Goal: Information Seeking & Learning: Learn about a topic

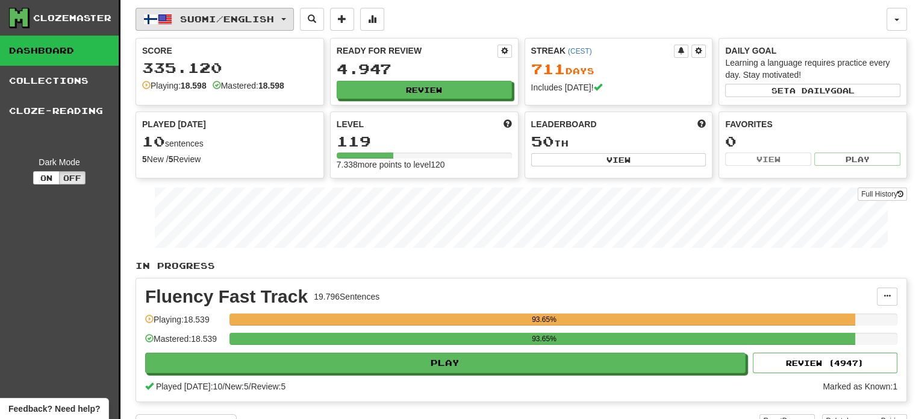
click at [253, 11] on button "Suomi / English" at bounding box center [215, 19] width 158 height 23
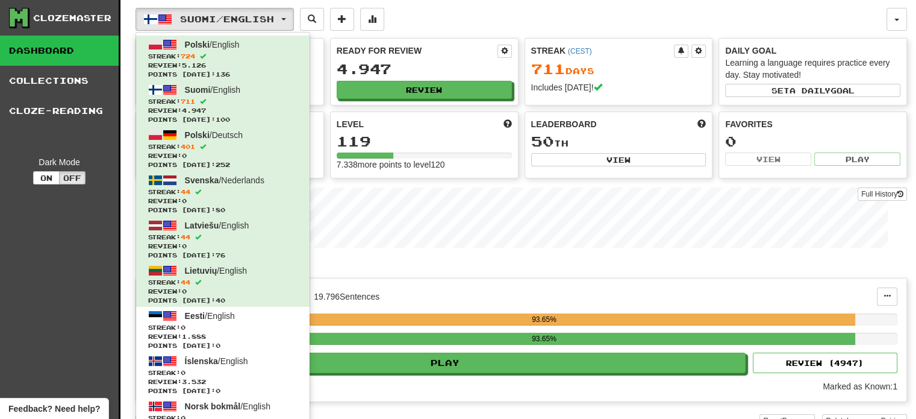
click at [530, 15] on div "Suomi / English Polski / English Streak: 724 Review: 5.126 Points today: 136 Su…" at bounding box center [511, 19] width 751 height 23
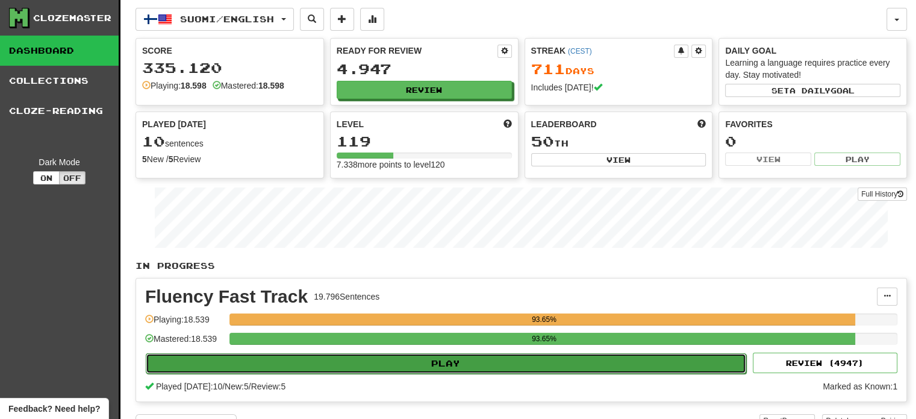
click at [443, 366] on button "Play" at bounding box center [446, 363] width 600 height 20
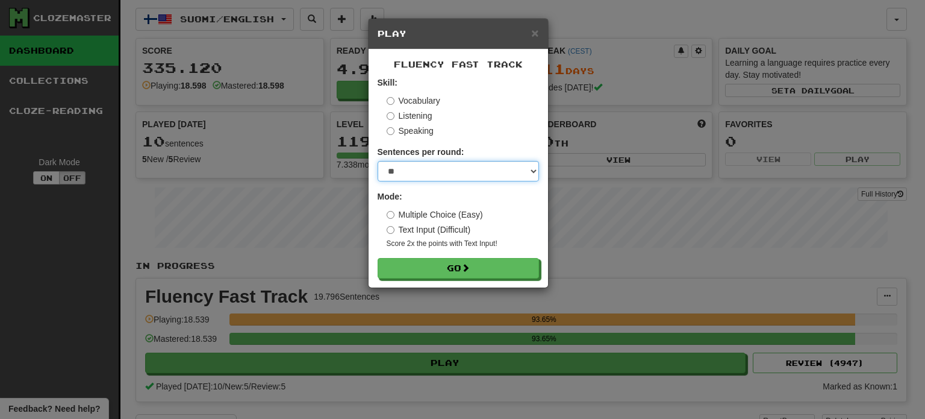
click at [417, 176] on select "* ** ** ** ** ** *** ********" at bounding box center [458, 171] width 161 height 20
select select "**"
click at [378, 161] on select "* ** ** ** ** ** *** ********" at bounding box center [458, 171] width 161 height 20
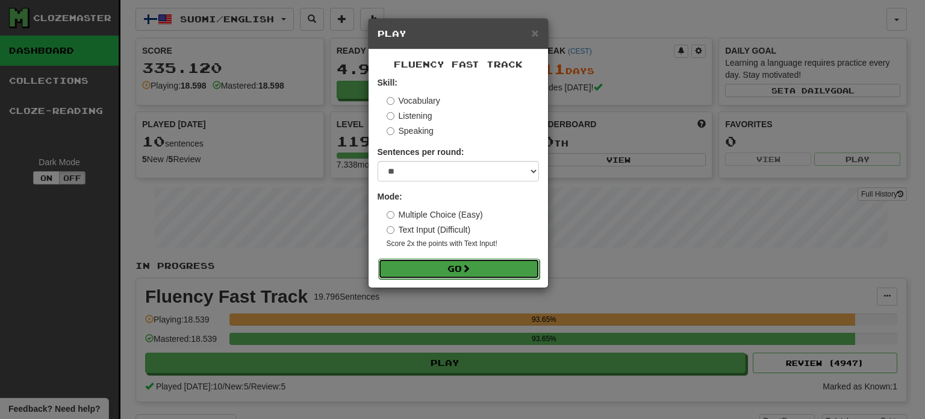
click at [431, 272] on button "Go" at bounding box center [458, 268] width 161 height 20
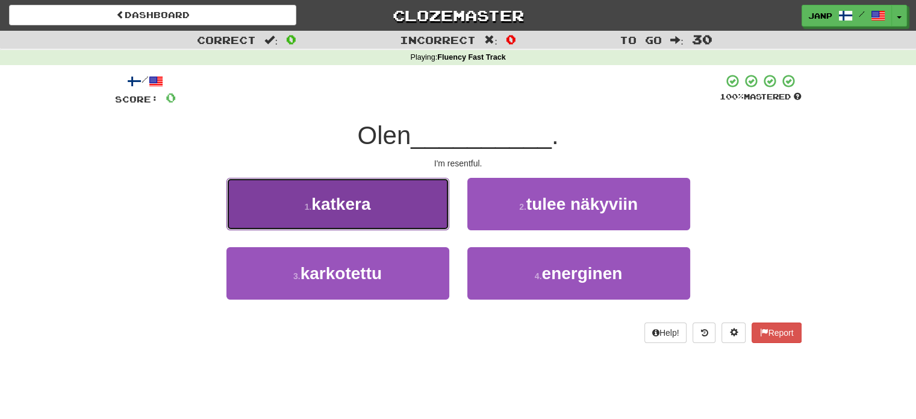
click at [388, 205] on button "1 . katkera" at bounding box center [337, 204] width 223 height 52
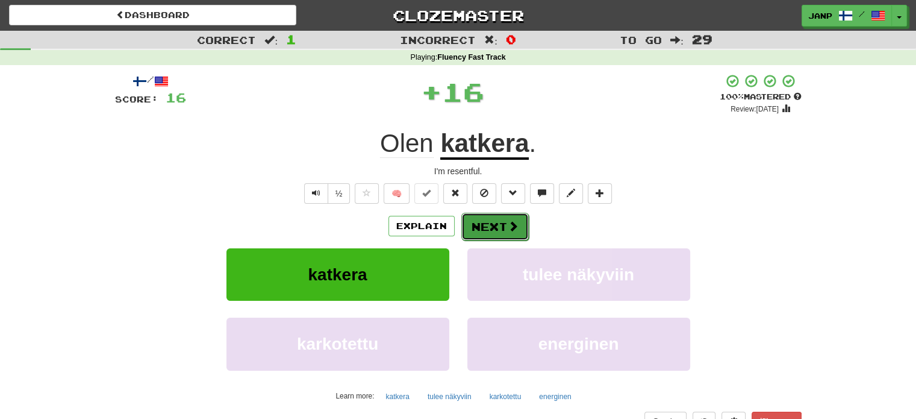
click at [489, 229] on button "Next" at bounding box center [494, 227] width 67 height 28
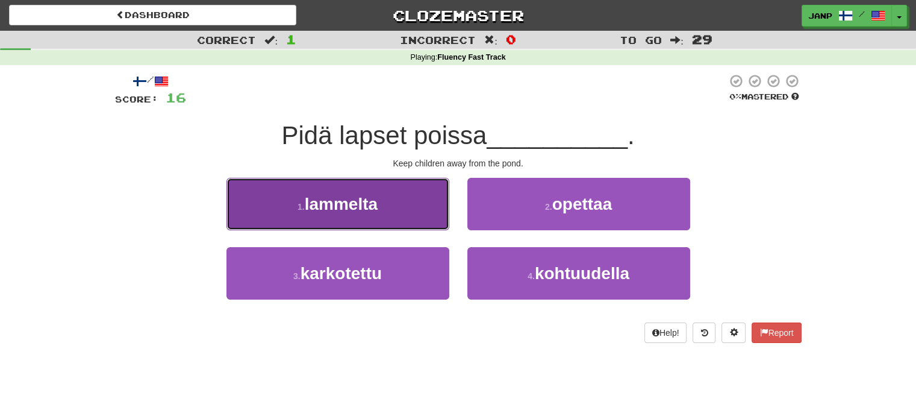
click at [417, 211] on button "1 . lammelta" at bounding box center [337, 204] width 223 height 52
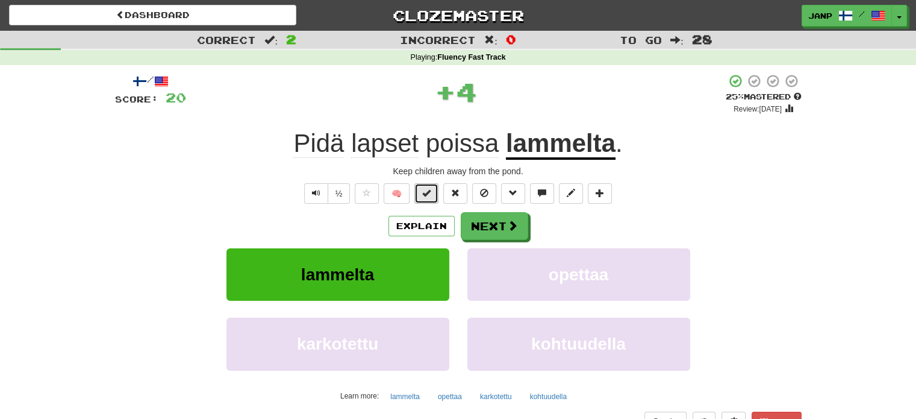
click at [430, 197] on span at bounding box center [426, 193] width 8 height 8
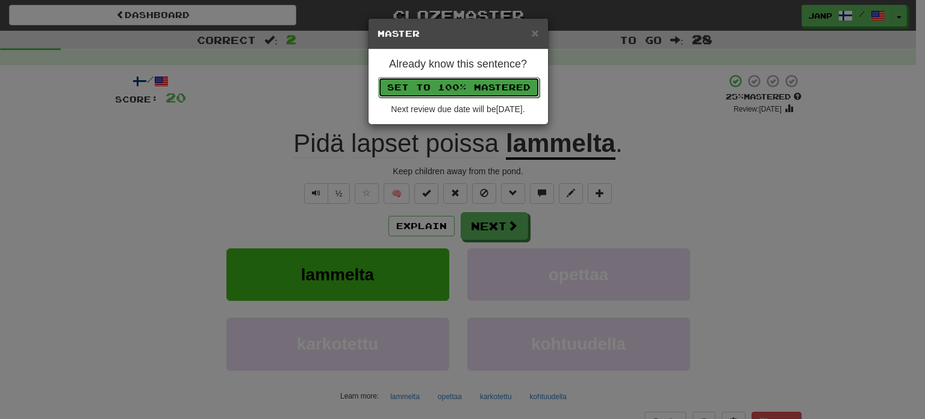
click at [487, 82] on button "Set to 100% Mastered" at bounding box center [458, 87] width 161 height 20
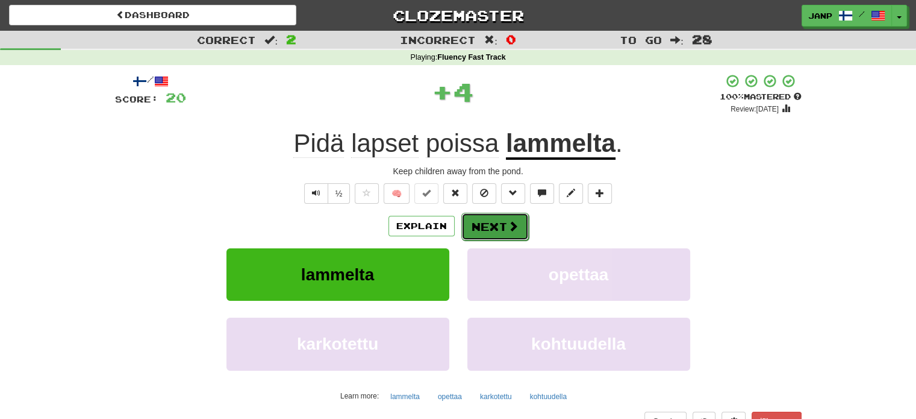
click at [493, 218] on button "Next" at bounding box center [494, 227] width 67 height 28
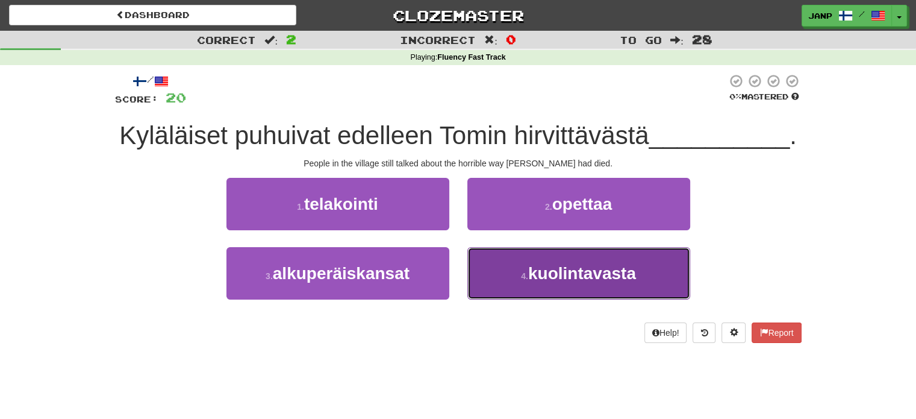
click at [537, 289] on button "4 . kuolintavasta" at bounding box center [578, 273] width 223 height 52
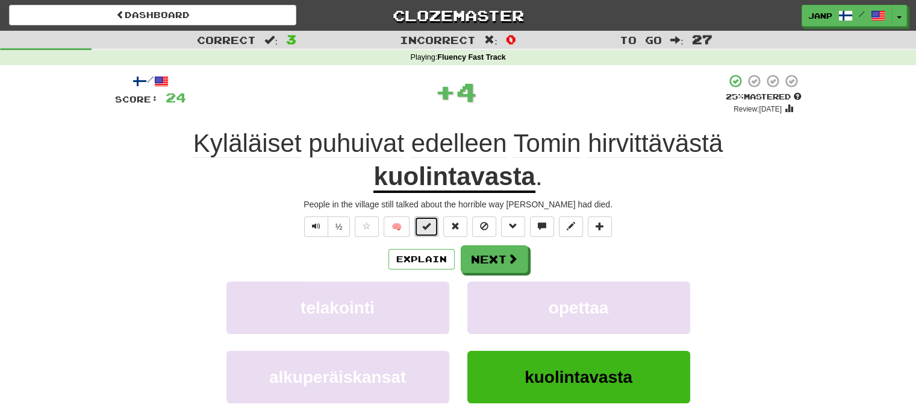
click at [438, 231] on button at bounding box center [426, 226] width 24 height 20
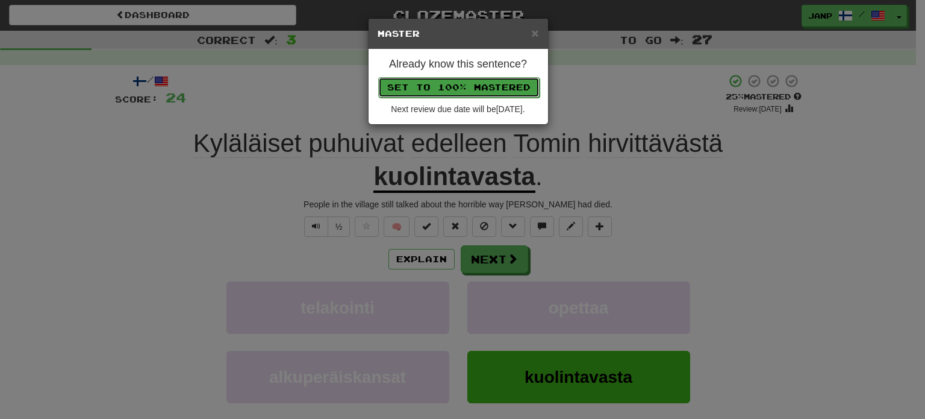
click at [470, 86] on button "Set to 100% Mastered" at bounding box center [458, 87] width 161 height 20
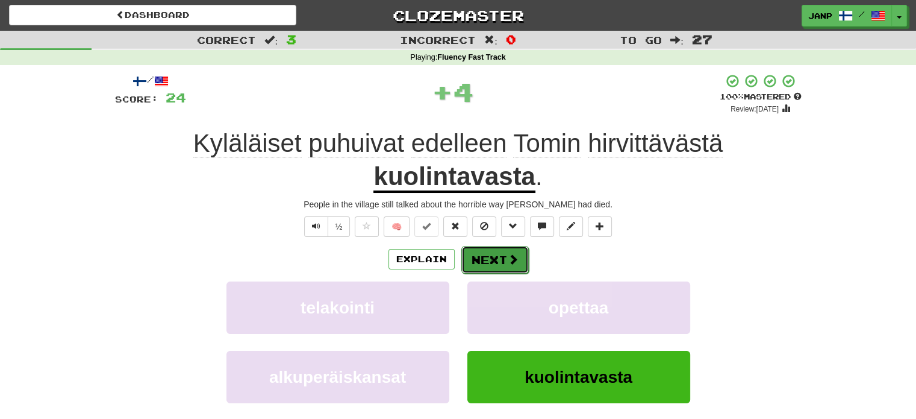
click at [503, 255] on button "Next" at bounding box center [494, 260] width 67 height 28
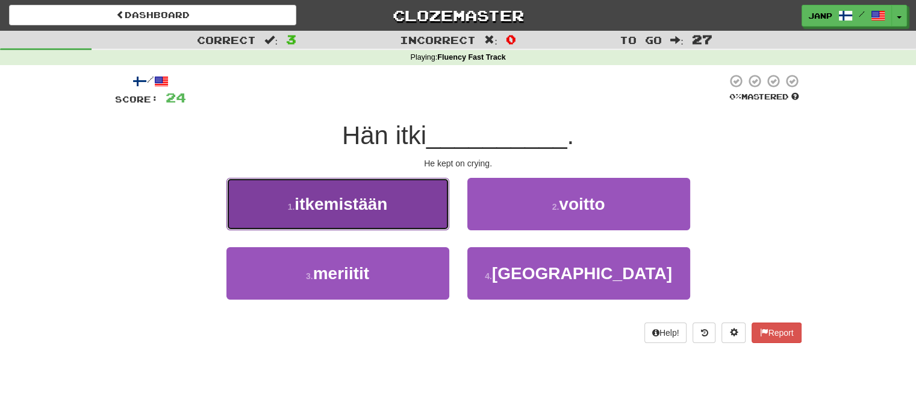
click at [430, 219] on button "1 . itkemistään" at bounding box center [337, 204] width 223 height 52
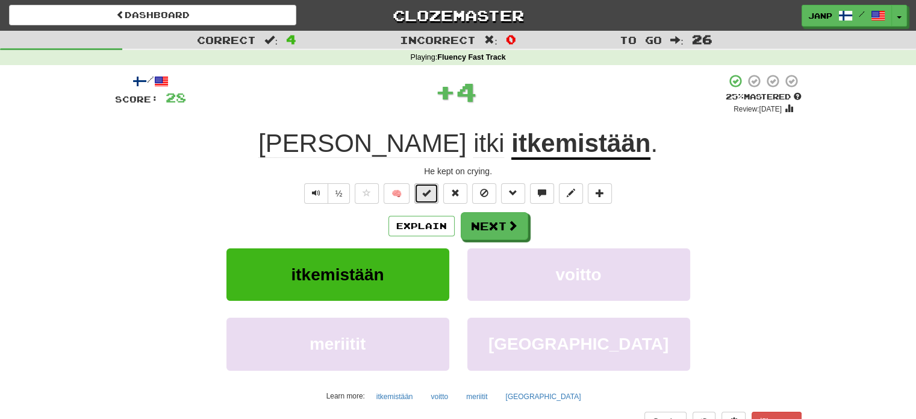
click at [430, 199] on button at bounding box center [426, 193] width 24 height 20
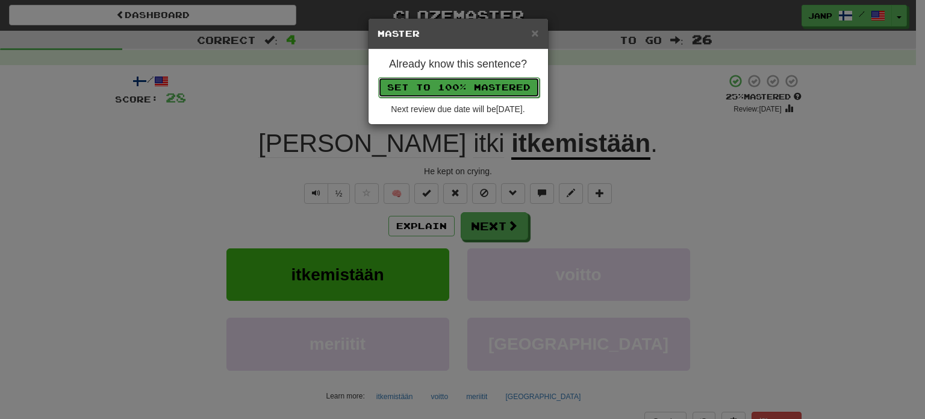
click at [494, 81] on button "Set to 100% Mastered" at bounding box center [458, 87] width 161 height 20
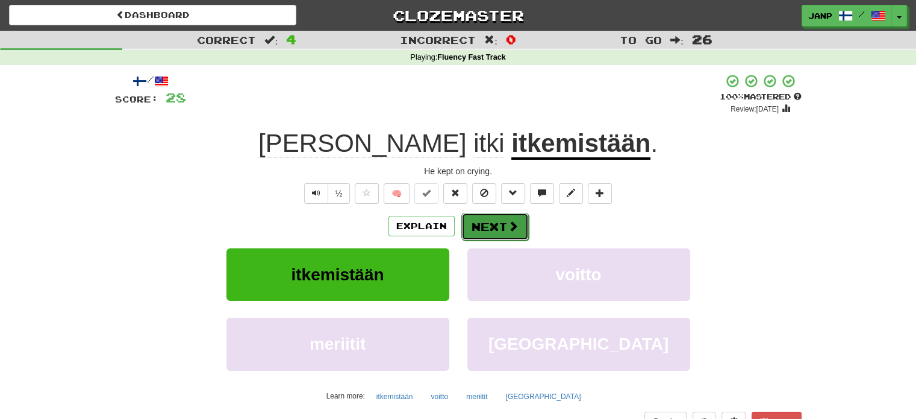
click at [484, 228] on button "Next" at bounding box center [494, 227] width 67 height 28
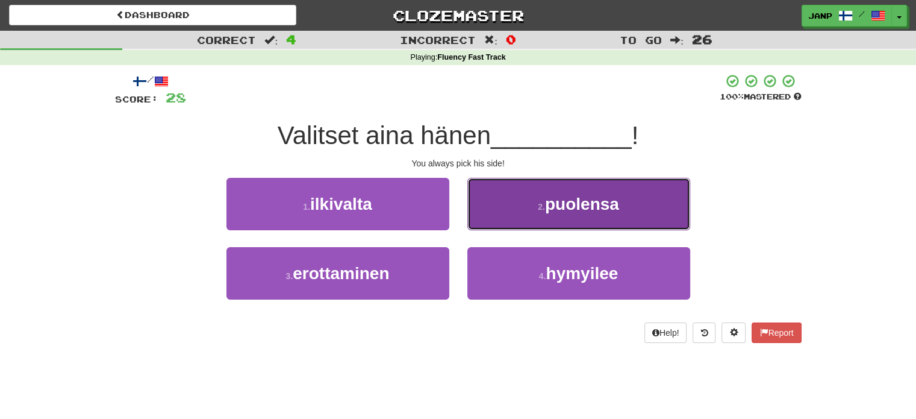
click at [554, 212] on span "puolensa" at bounding box center [582, 204] width 74 height 19
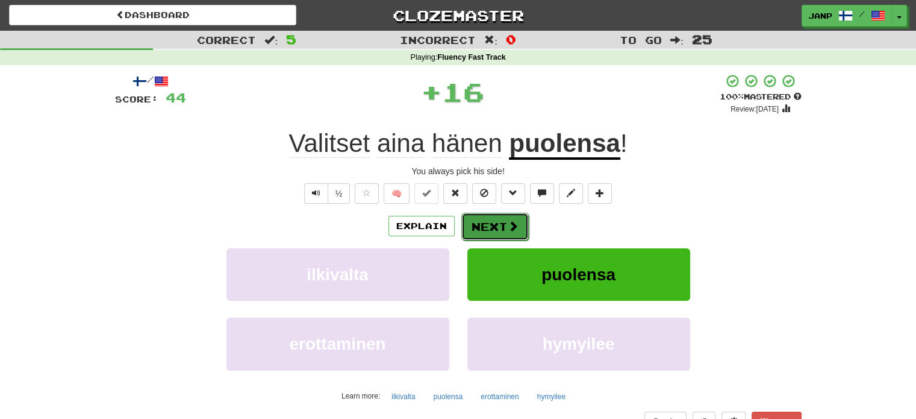
click at [489, 224] on button "Next" at bounding box center [494, 227] width 67 height 28
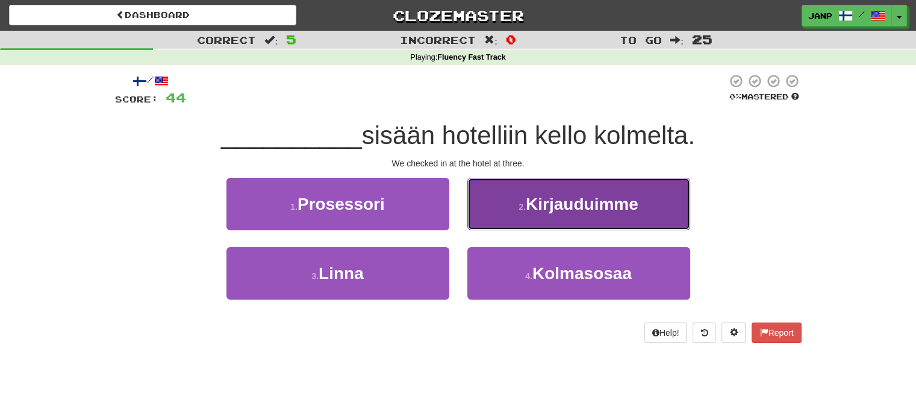
click at [541, 211] on span "Kirjauduimme" at bounding box center [582, 204] width 113 height 19
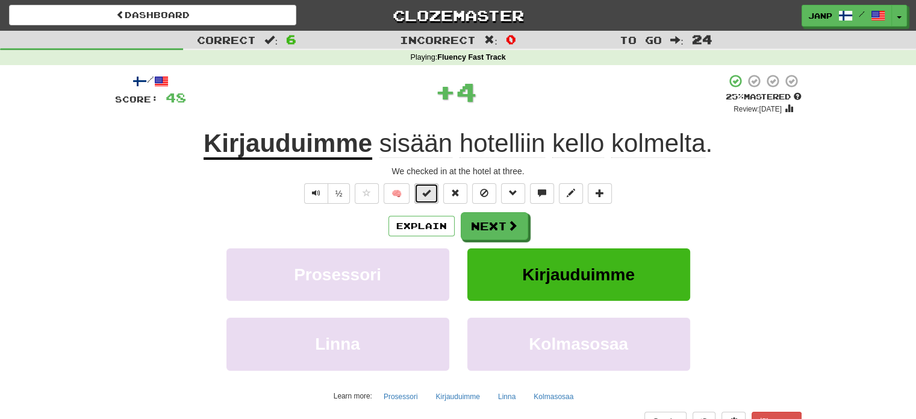
click at [429, 196] on span at bounding box center [426, 193] width 8 height 8
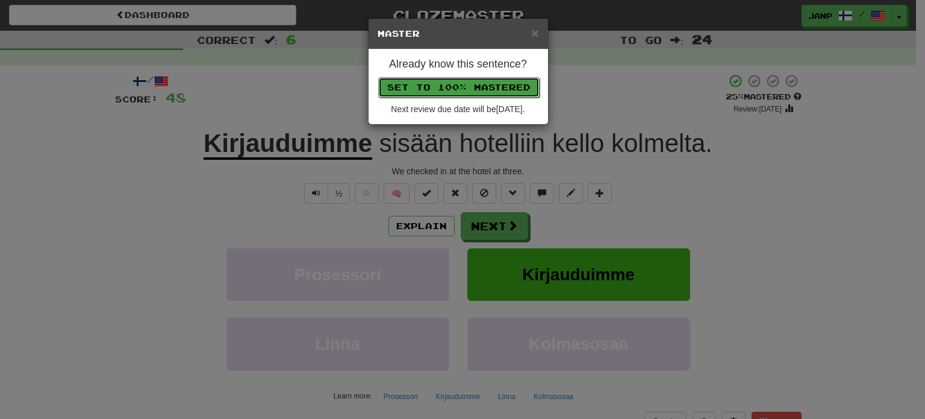
click at [479, 90] on button "Set to 100% Mastered" at bounding box center [458, 87] width 161 height 20
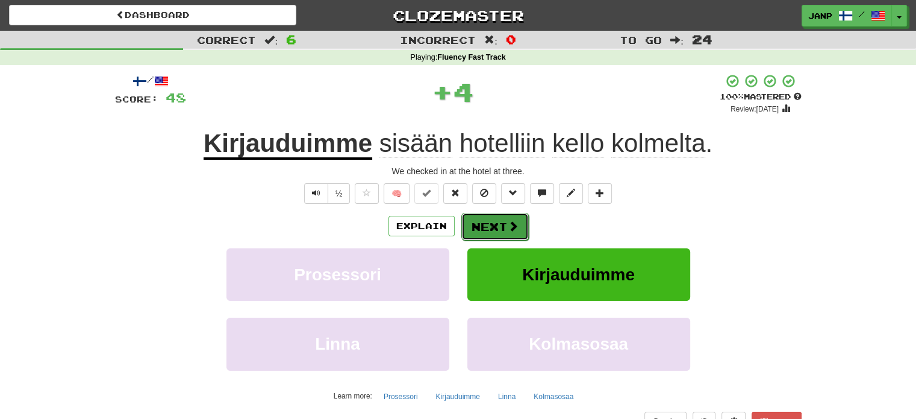
click at [496, 229] on button "Next" at bounding box center [494, 227] width 67 height 28
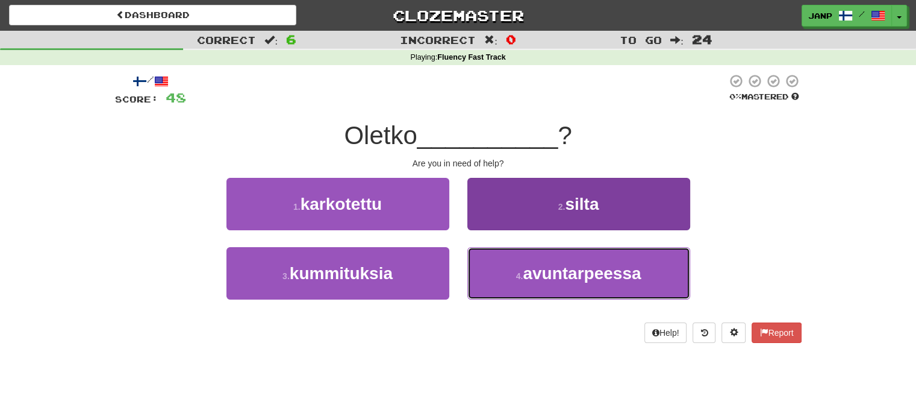
click at [506, 281] on button "4 . avuntarpeessa" at bounding box center [578, 273] width 223 height 52
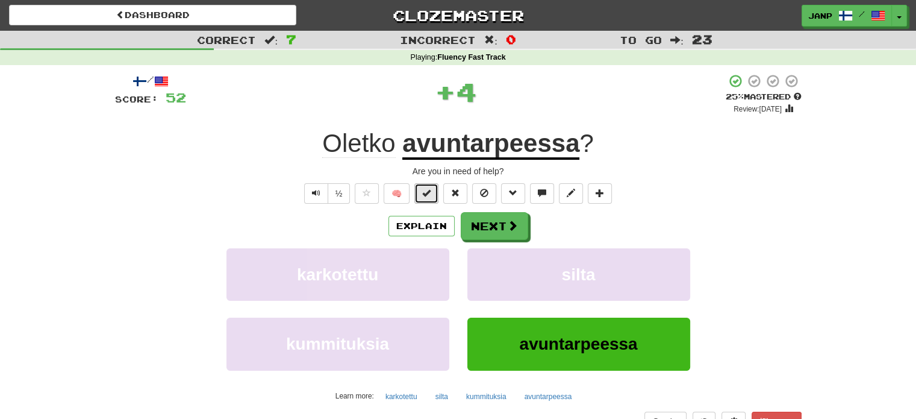
click at [429, 192] on span at bounding box center [426, 193] width 8 height 8
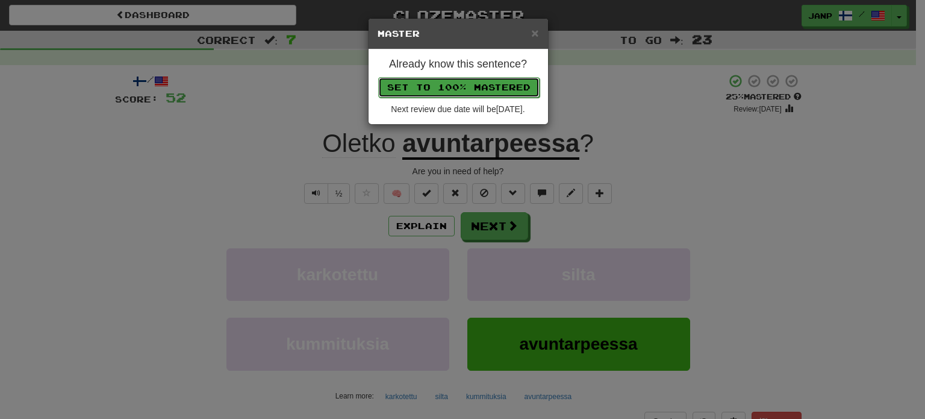
click at [467, 89] on button "Set to 100% Mastered" at bounding box center [458, 87] width 161 height 20
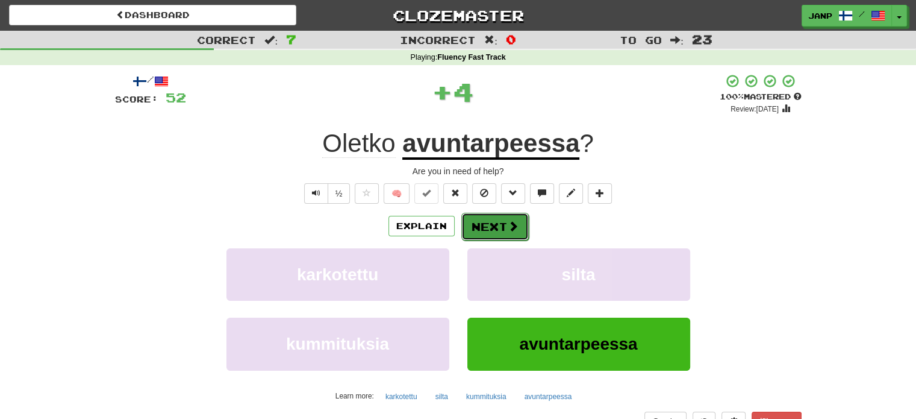
click at [511, 226] on span at bounding box center [513, 225] width 11 height 11
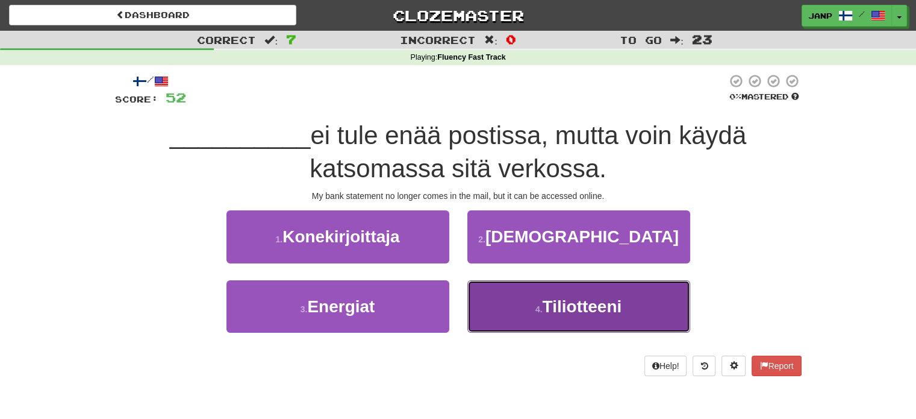
click at [550, 302] on span "Tiliotteeni" at bounding box center [581, 306] width 79 height 19
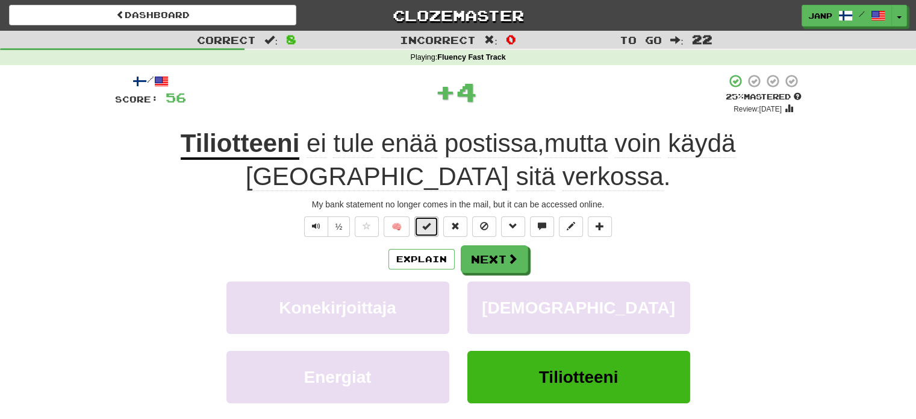
click at [426, 223] on span at bounding box center [426, 226] width 8 height 8
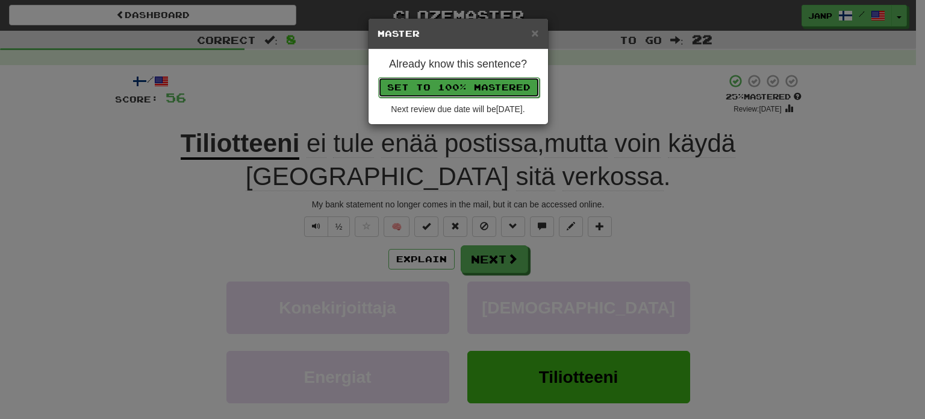
click at [490, 90] on button "Set to 100% Mastered" at bounding box center [458, 87] width 161 height 20
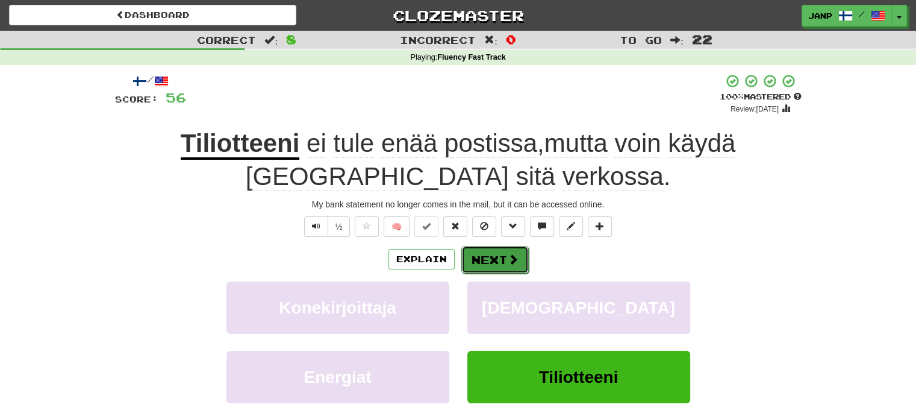
click at [510, 256] on span at bounding box center [513, 259] width 11 height 11
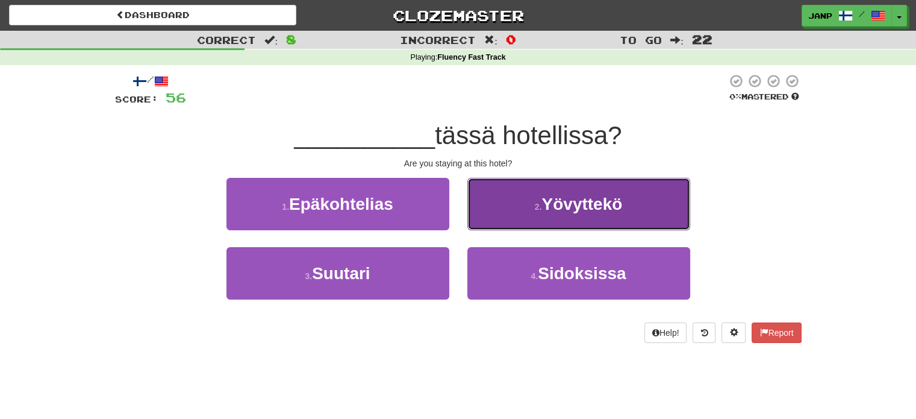
click at [586, 200] on span "Yövyttekö" at bounding box center [581, 204] width 81 height 19
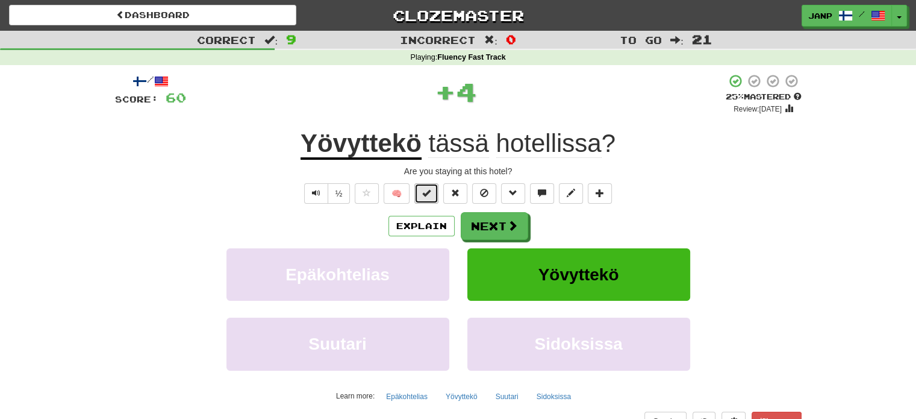
click at [428, 195] on span at bounding box center [426, 193] width 8 height 8
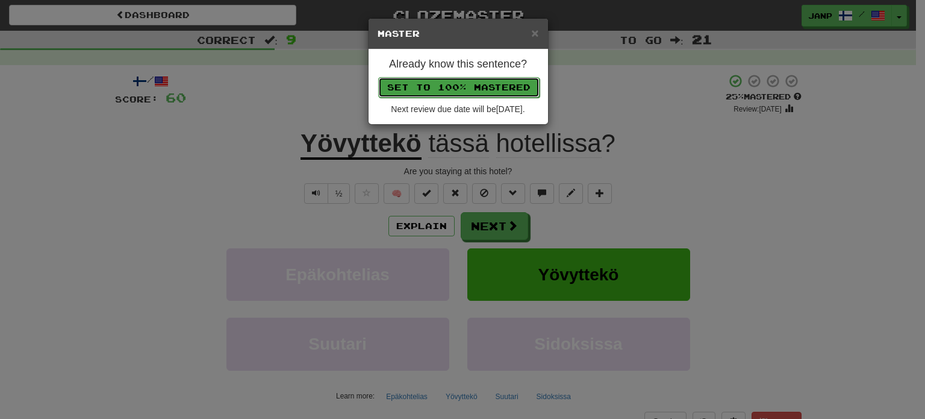
click at [477, 80] on button "Set to 100% Mastered" at bounding box center [458, 87] width 161 height 20
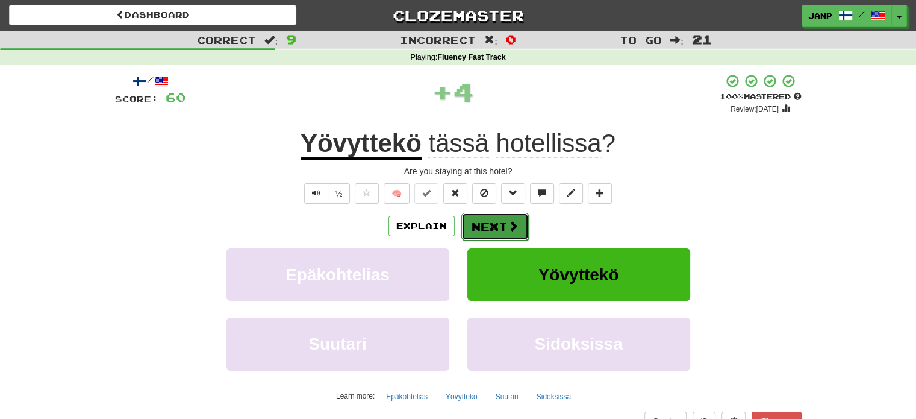
click at [517, 234] on button "Next" at bounding box center [494, 227] width 67 height 28
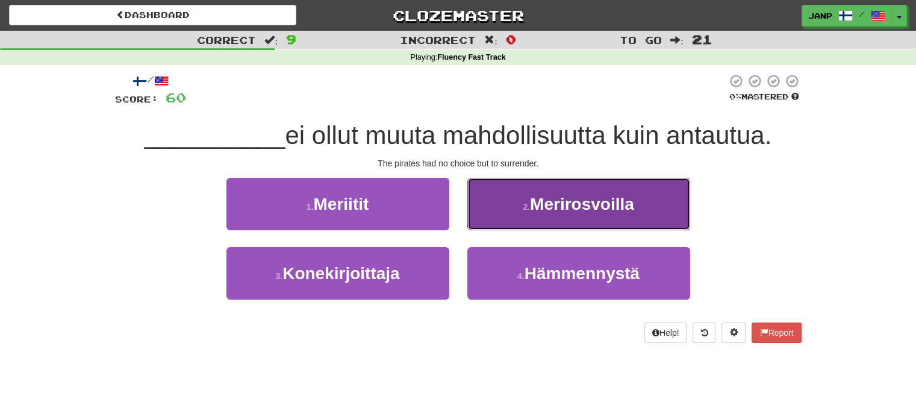
click at [540, 199] on span "Merirosvoilla" at bounding box center [582, 204] width 104 height 19
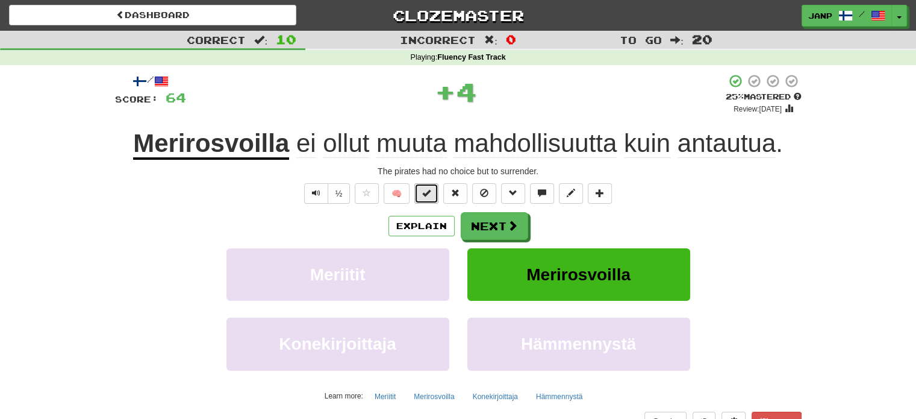
click at [423, 192] on span at bounding box center [426, 193] width 8 height 8
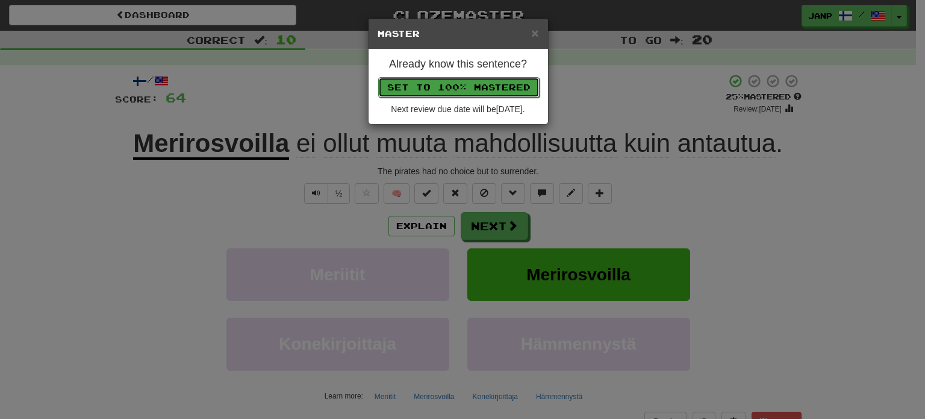
click at [470, 83] on button "Set to 100% Mastered" at bounding box center [458, 87] width 161 height 20
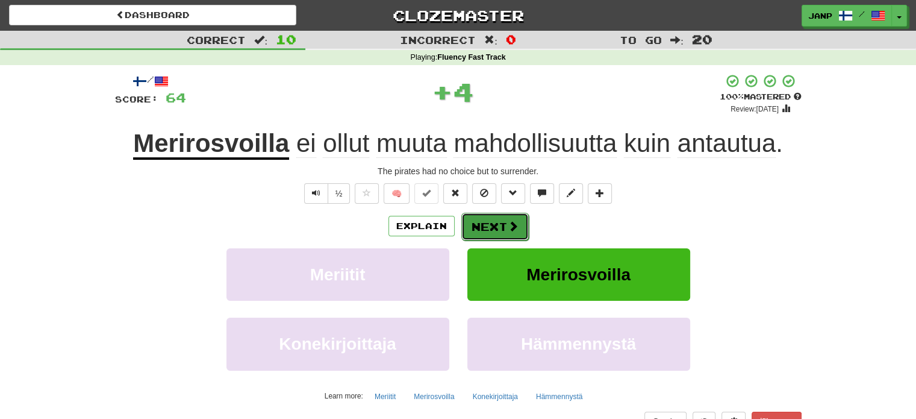
click at [503, 223] on button "Next" at bounding box center [494, 227] width 67 height 28
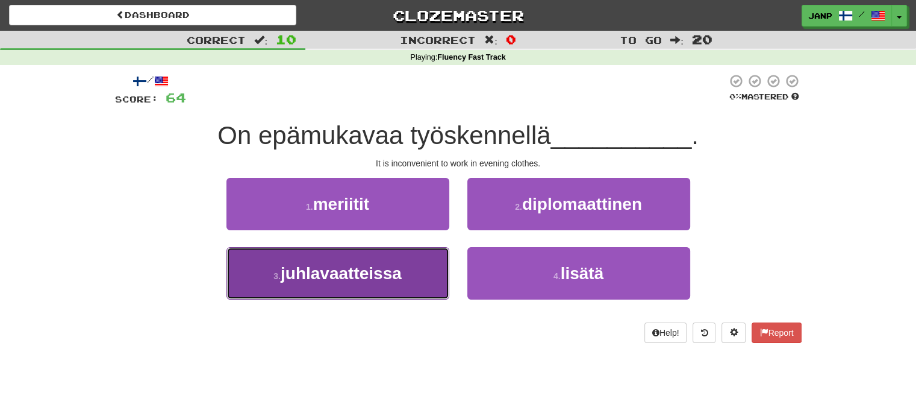
click at [417, 281] on button "3 . juhlavaatteissa" at bounding box center [337, 273] width 223 height 52
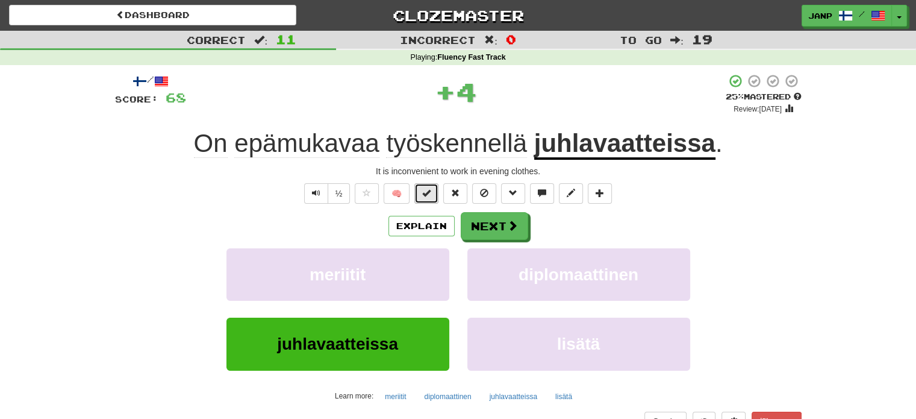
click at [431, 191] on span at bounding box center [426, 193] width 8 height 8
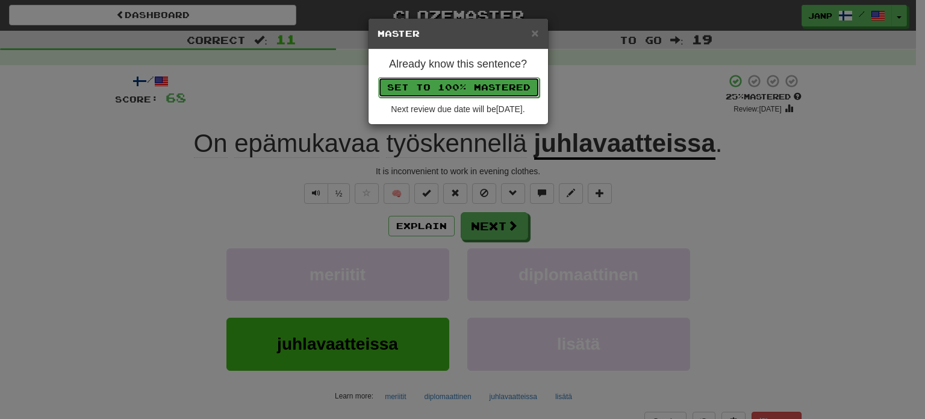
click at [485, 81] on button "Set to 100% Mastered" at bounding box center [458, 87] width 161 height 20
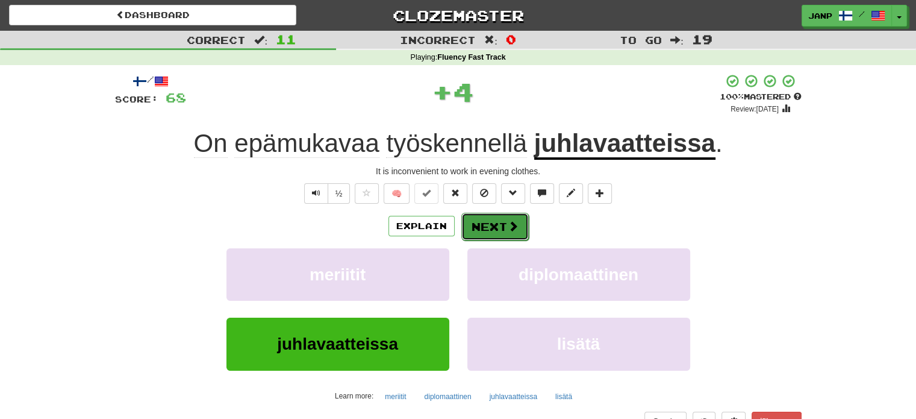
click at [499, 225] on button "Next" at bounding box center [494, 227] width 67 height 28
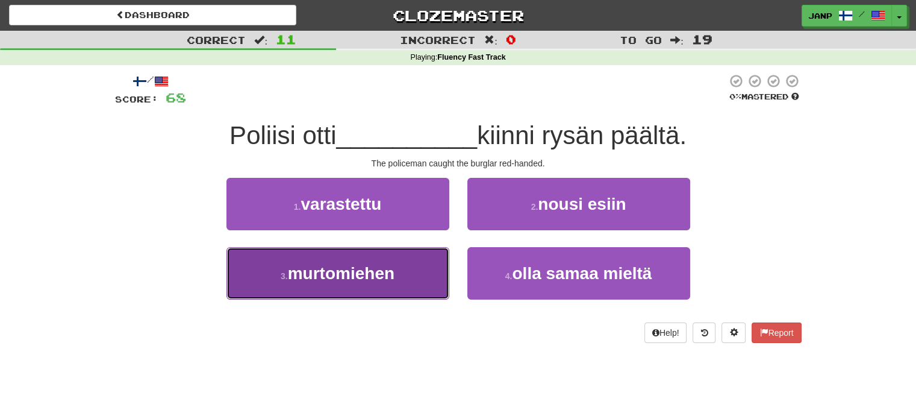
click at [417, 266] on button "3 . murtomiehen" at bounding box center [337, 273] width 223 height 52
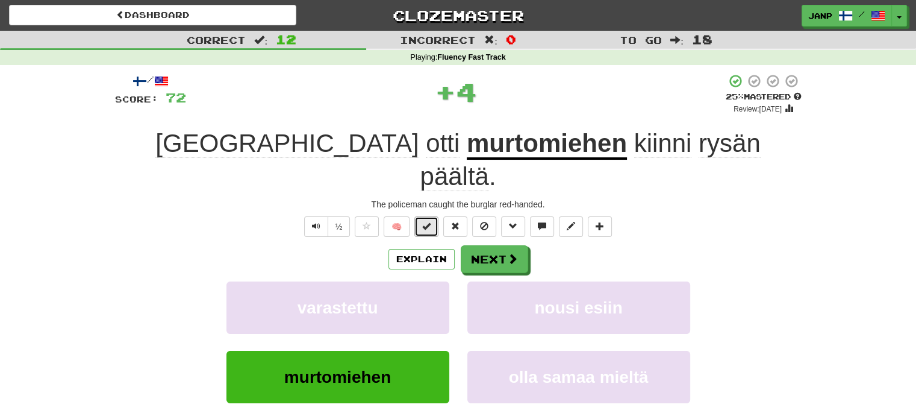
click at [431, 216] on button at bounding box center [426, 226] width 24 height 20
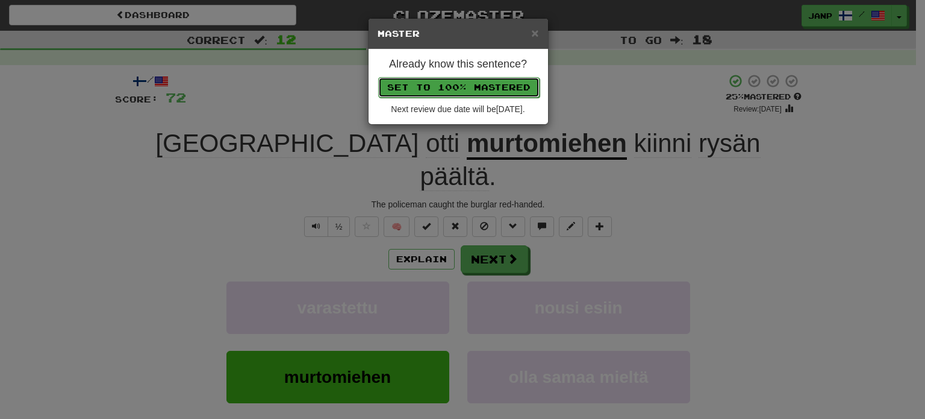
click at [487, 87] on button "Set to 100% Mastered" at bounding box center [458, 87] width 161 height 20
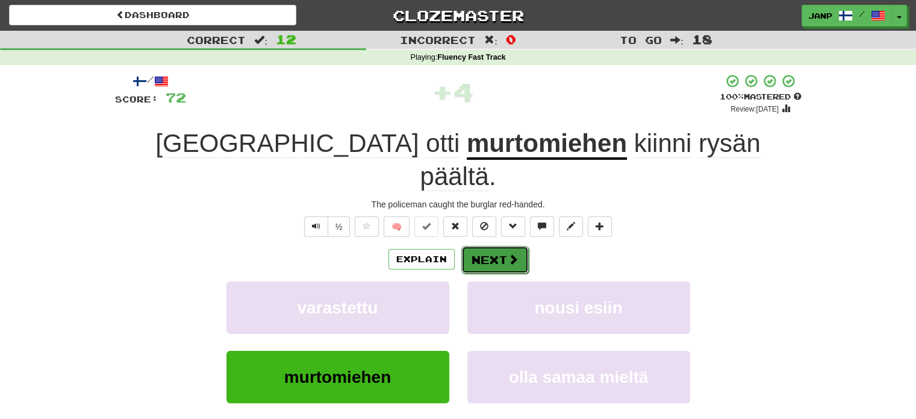
click at [499, 246] on button "Next" at bounding box center [494, 260] width 67 height 28
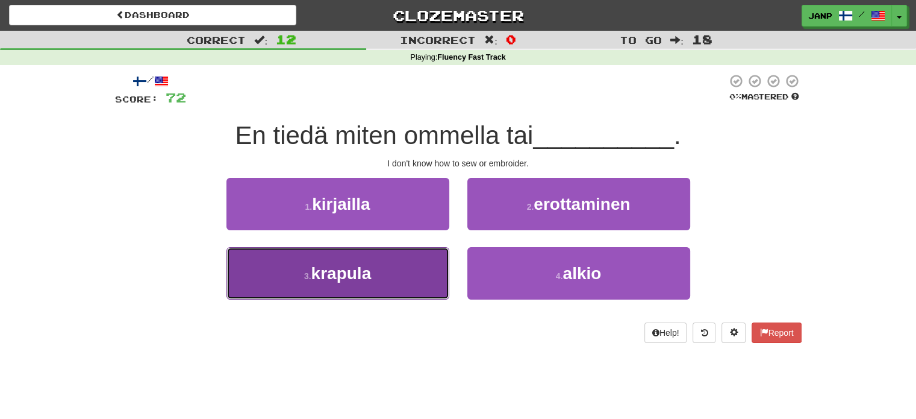
click at [409, 272] on button "3 . krapula" at bounding box center [337, 273] width 223 height 52
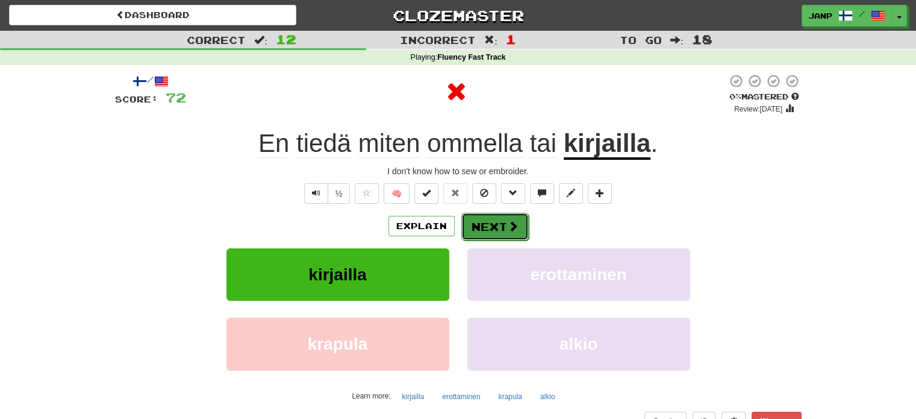
click at [482, 221] on button "Next" at bounding box center [494, 227] width 67 height 28
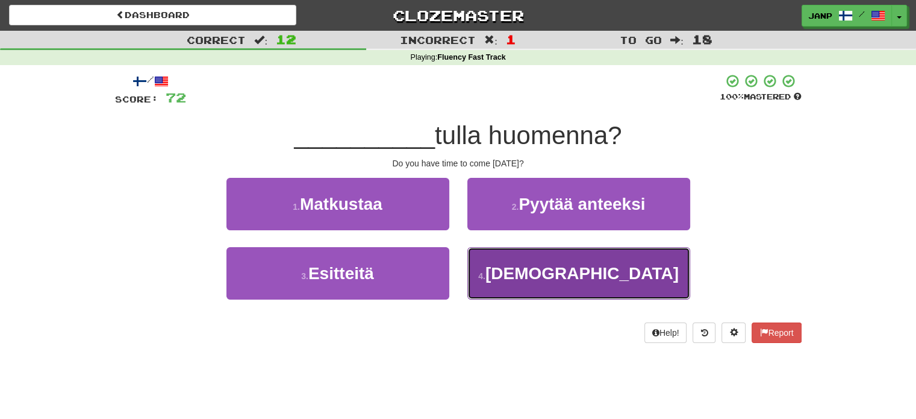
click at [491, 272] on button "4 . Ehditkö" at bounding box center [578, 273] width 223 height 52
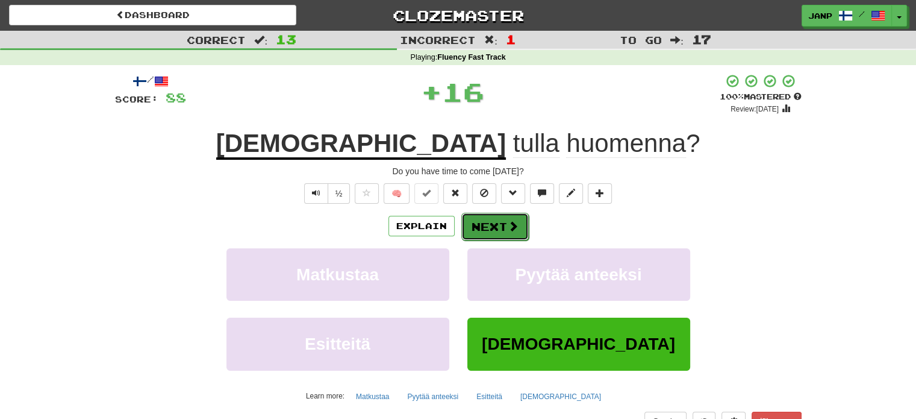
click at [495, 225] on button "Next" at bounding box center [494, 227] width 67 height 28
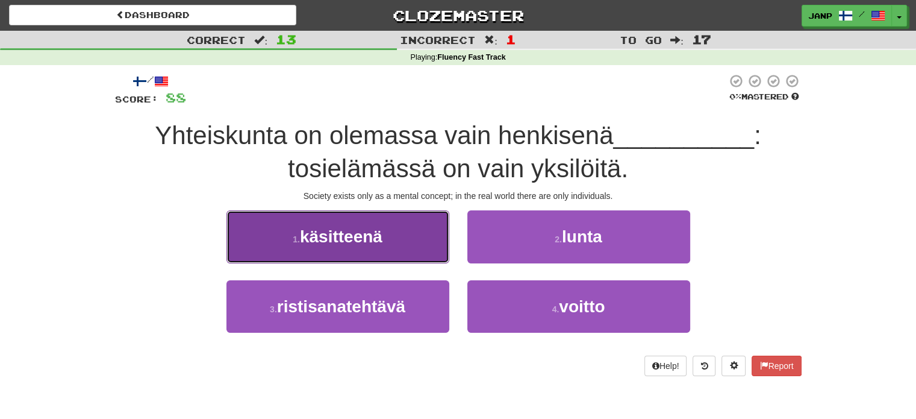
click at [418, 240] on button "1 . käsitteenä" at bounding box center [337, 236] width 223 height 52
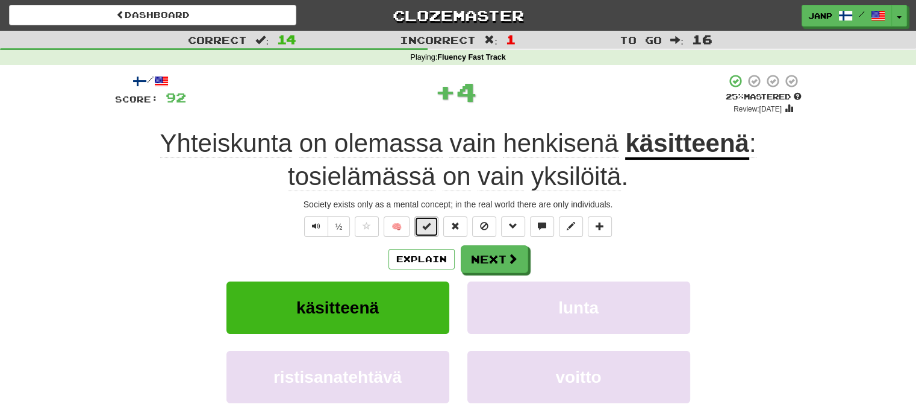
click at [420, 224] on button at bounding box center [426, 226] width 24 height 20
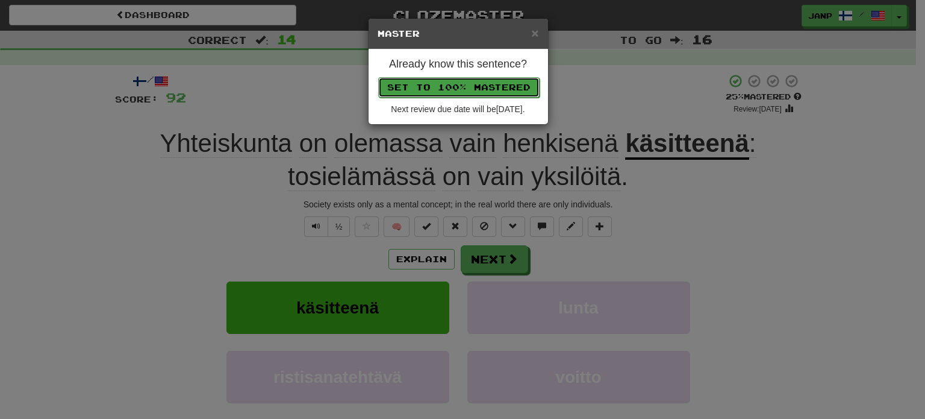
click at [505, 89] on button "Set to 100% Mastered" at bounding box center [458, 87] width 161 height 20
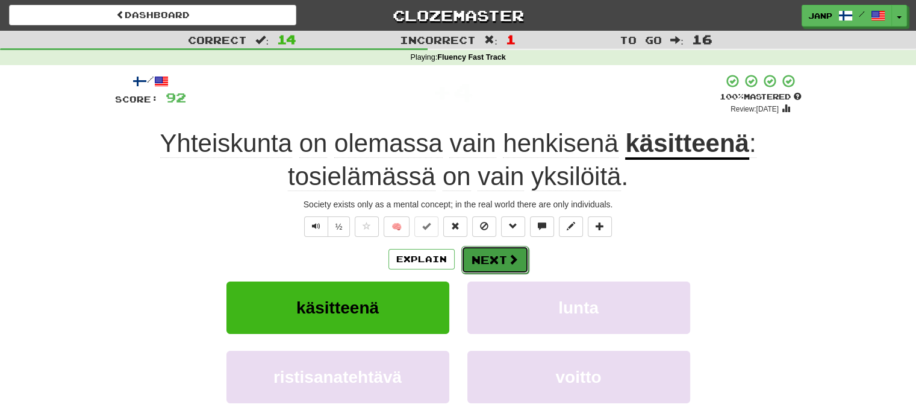
click at [479, 258] on button "Next" at bounding box center [494, 260] width 67 height 28
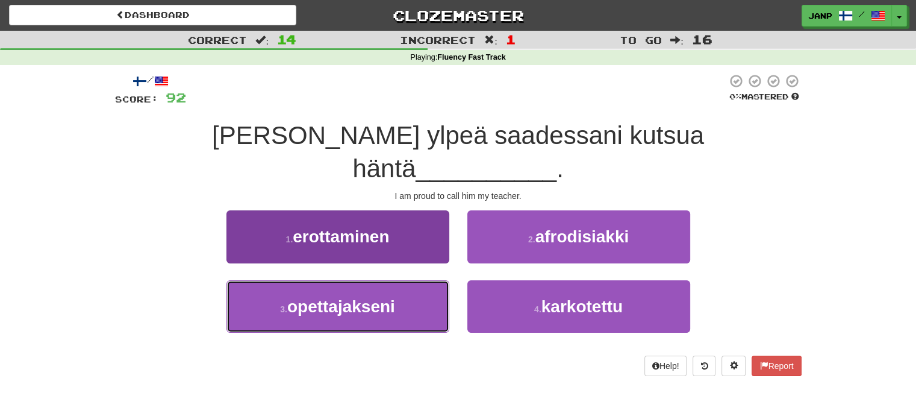
click at [396, 280] on button "3 . opettajakseni" at bounding box center [337, 306] width 223 height 52
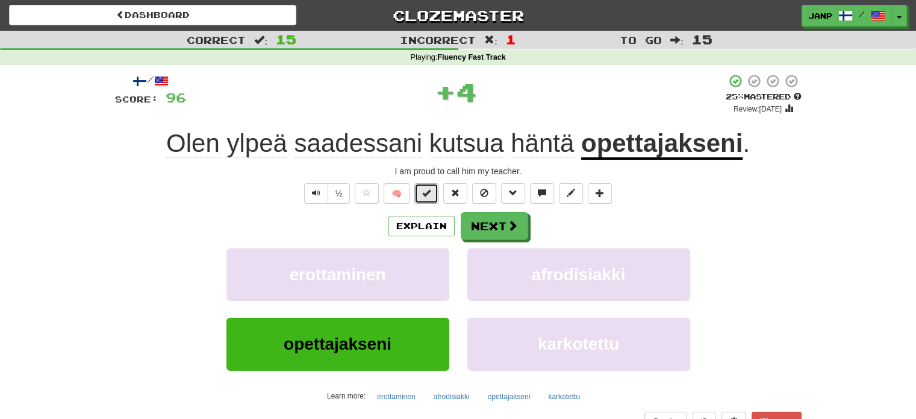
click at [425, 191] on span at bounding box center [426, 193] width 8 height 8
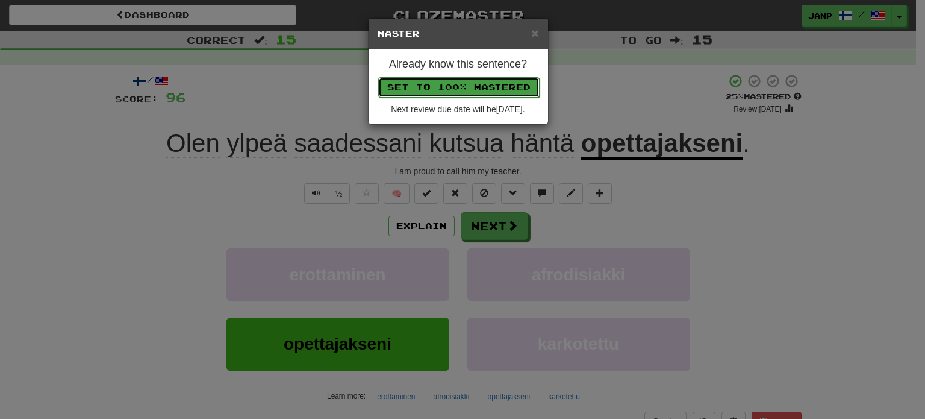
click at [487, 90] on button "Set to 100% Mastered" at bounding box center [458, 87] width 161 height 20
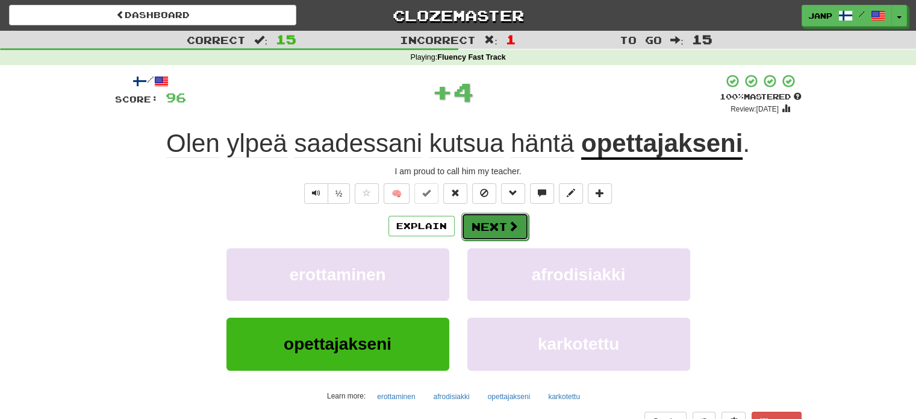
click at [500, 233] on button "Next" at bounding box center [494, 227] width 67 height 28
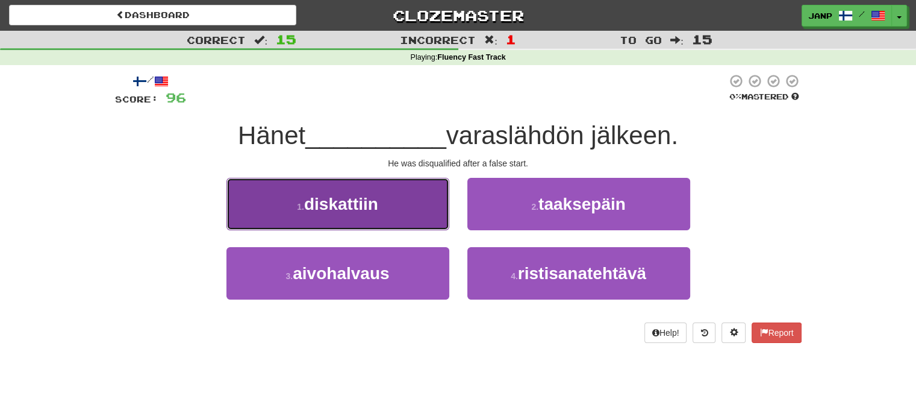
click at [380, 223] on button "1 . diskattiin" at bounding box center [337, 204] width 223 height 52
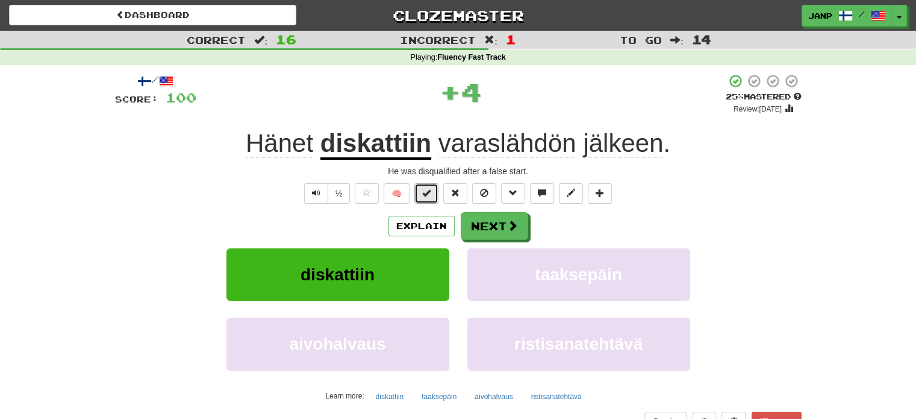
click at [430, 194] on span at bounding box center [426, 193] width 8 height 8
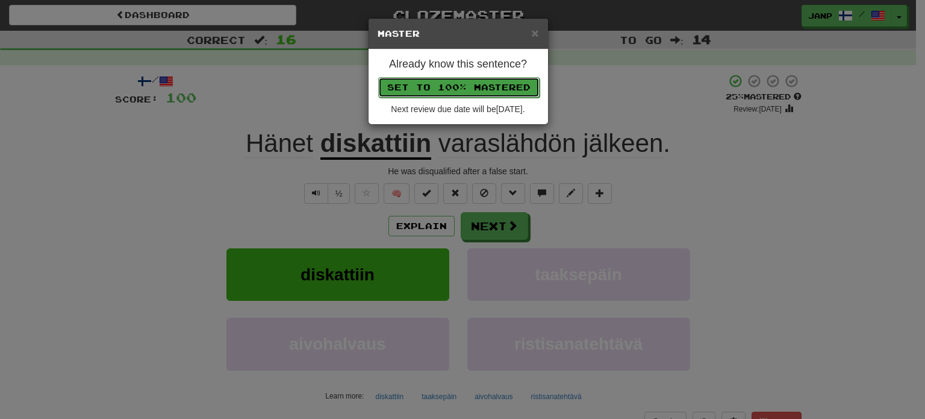
click at [496, 84] on button "Set to 100% Mastered" at bounding box center [458, 87] width 161 height 20
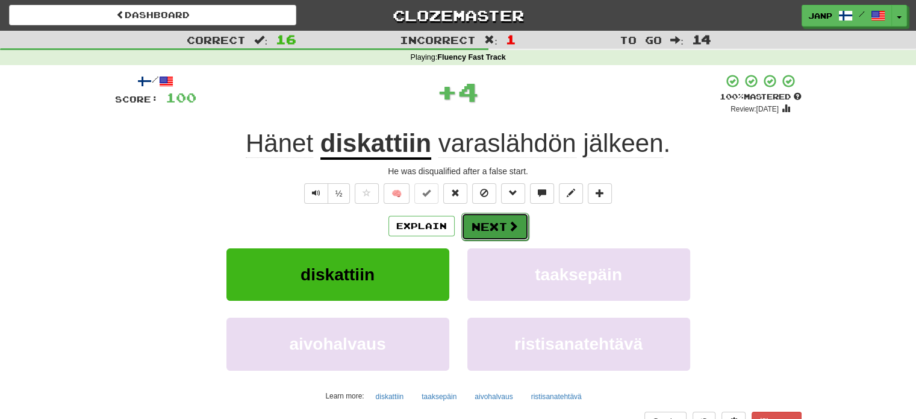
click at [487, 228] on button "Next" at bounding box center [494, 227] width 67 height 28
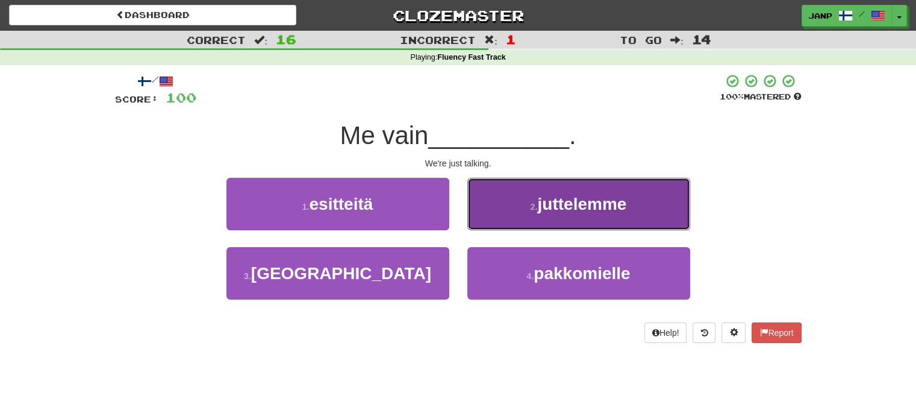
click at [544, 203] on span "juttelemme" at bounding box center [581, 204] width 89 height 19
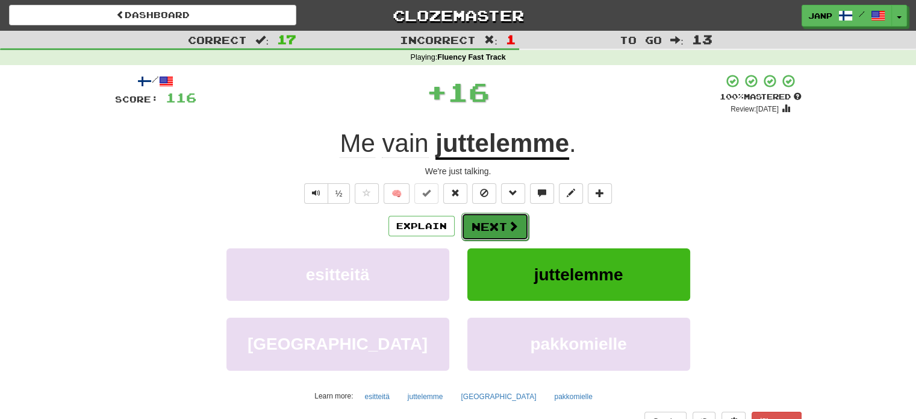
click at [478, 222] on button "Next" at bounding box center [494, 227] width 67 height 28
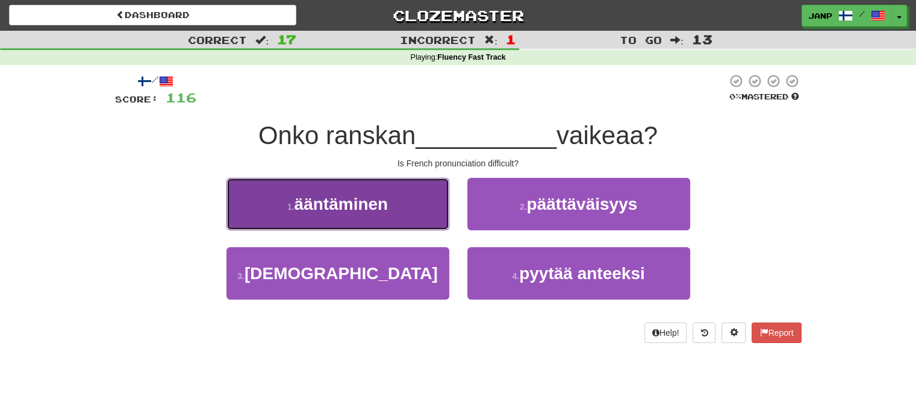
click at [419, 207] on button "1 . ääntäminen" at bounding box center [337, 204] width 223 height 52
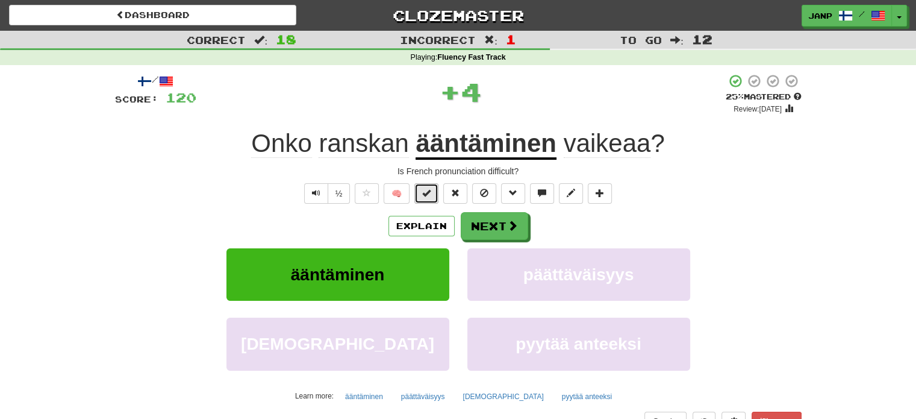
click at [429, 195] on span at bounding box center [426, 193] width 8 height 8
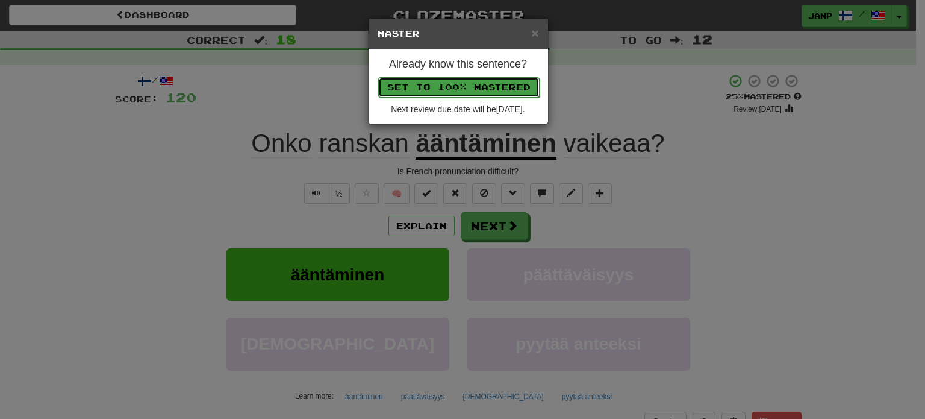
click at [487, 93] on button "Set to 100% Mastered" at bounding box center [458, 87] width 161 height 20
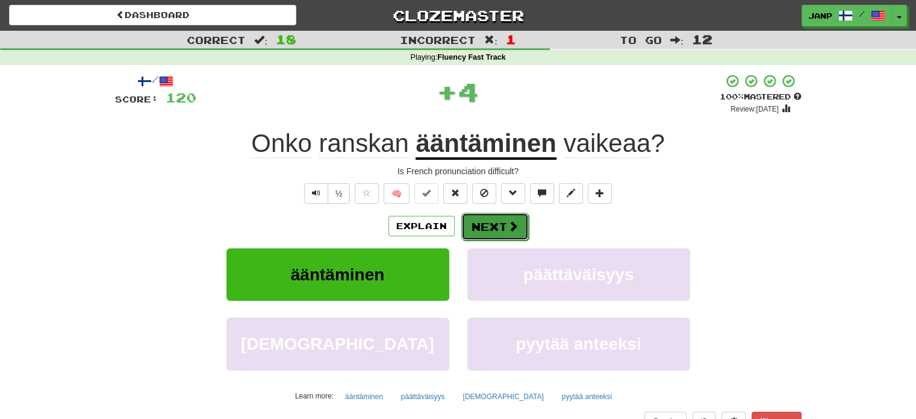
click at [497, 228] on button "Next" at bounding box center [494, 227] width 67 height 28
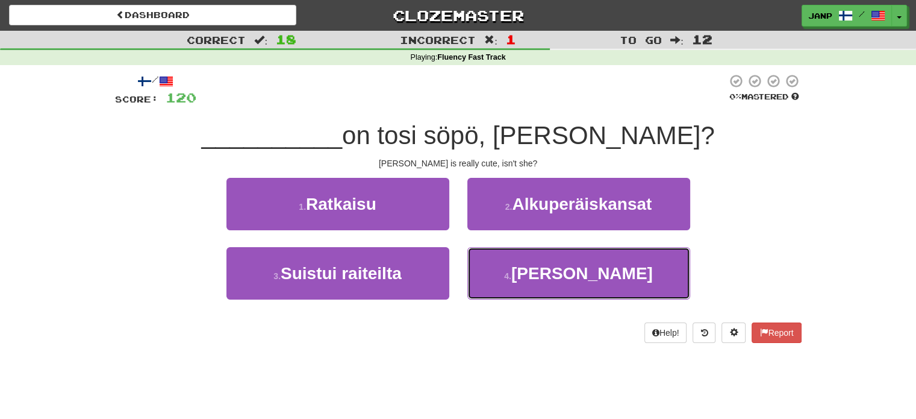
drag, startPoint x: 516, startPoint y: 261, endPoint x: 517, endPoint y: 246, distance: 15.1
click at [517, 260] on button "4 . Nanako" at bounding box center [578, 273] width 223 height 52
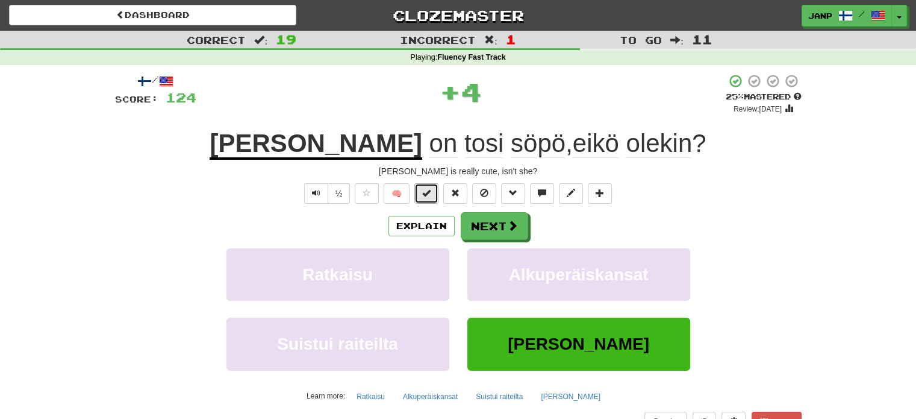
click at [434, 196] on button at bounding box center [426, 193] width 24 height 20
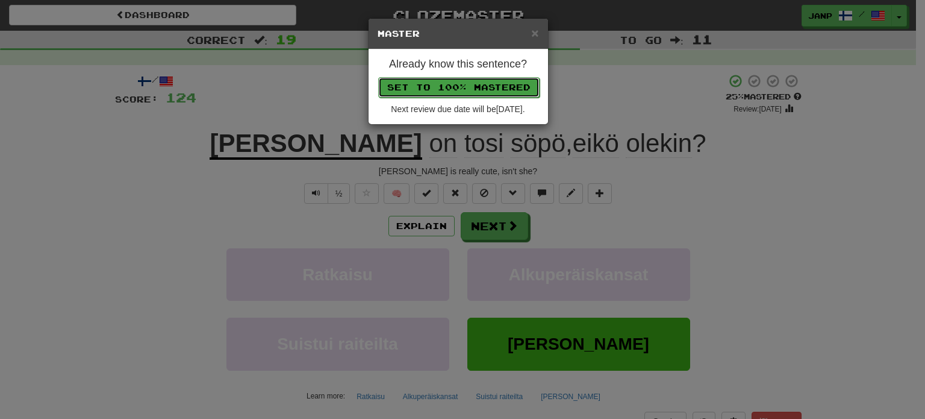
click at [490, 87] on button "Set to 100% Mastered" at bounding box center [458, 87] width 161 height 20
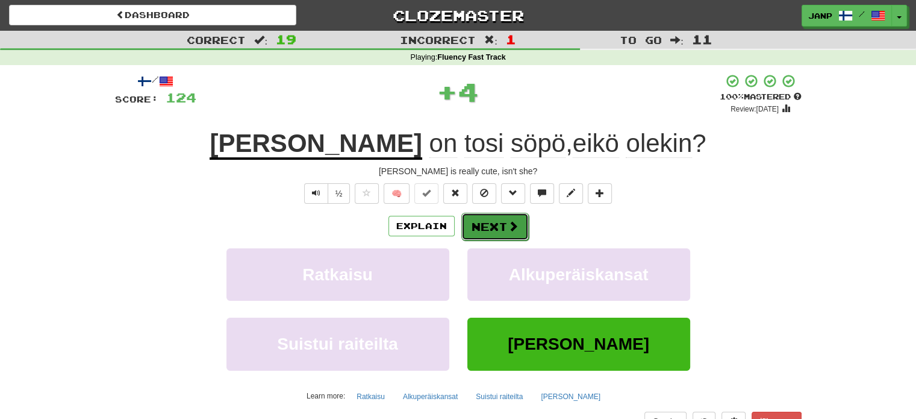
click at [505, 226] on button "Next" at bounding box center [494, 227] width 67 height 28
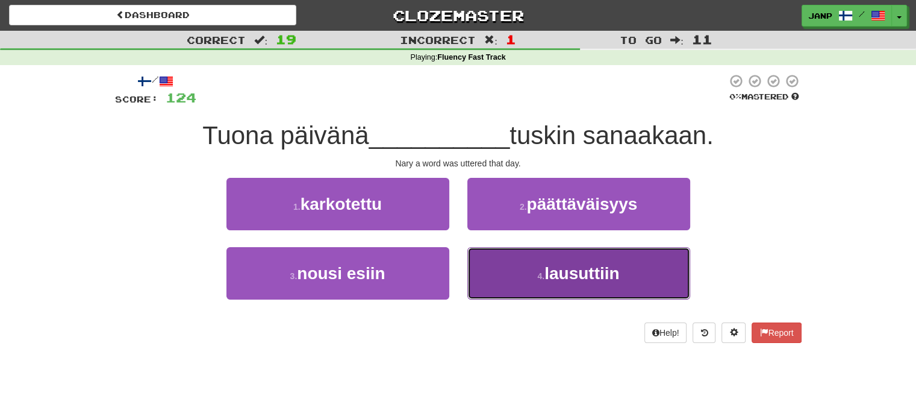
click at [517, 269] on button "4 . lausuttiin" at bounding box center [578, 273] width 223 height 52
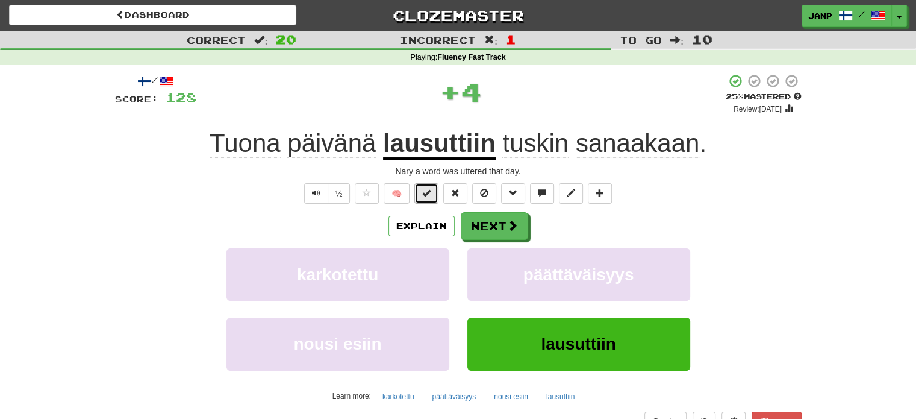
click at [426, 192] on span at bounding box center [426, 193] width 8 height 8
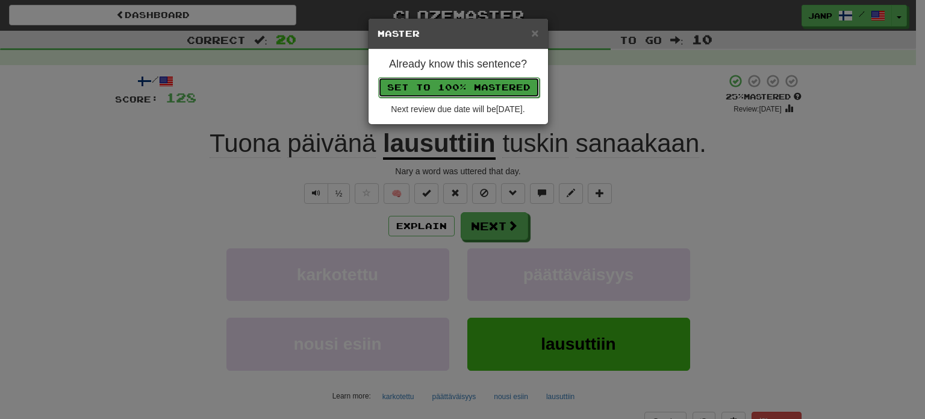
click at [479, 89] on button "Set to 100% Mastered" at bounding box center [458, 87] width 161 height 20
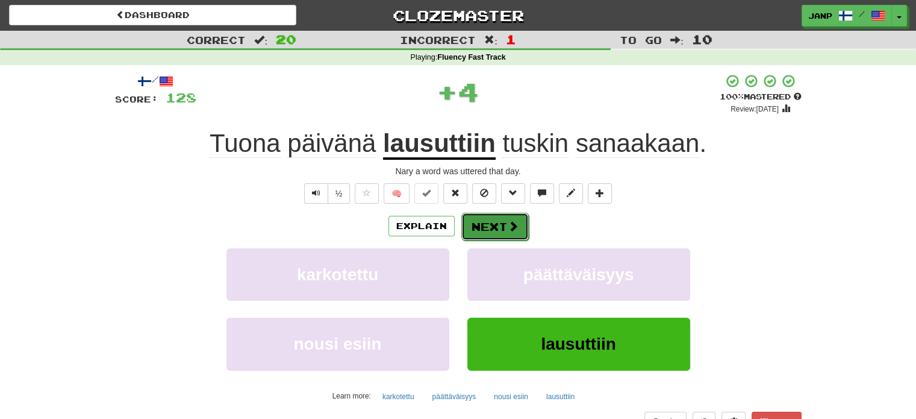
click at [504, 228] on button "Next" at bounding box center [494, 227] width 67 height 28
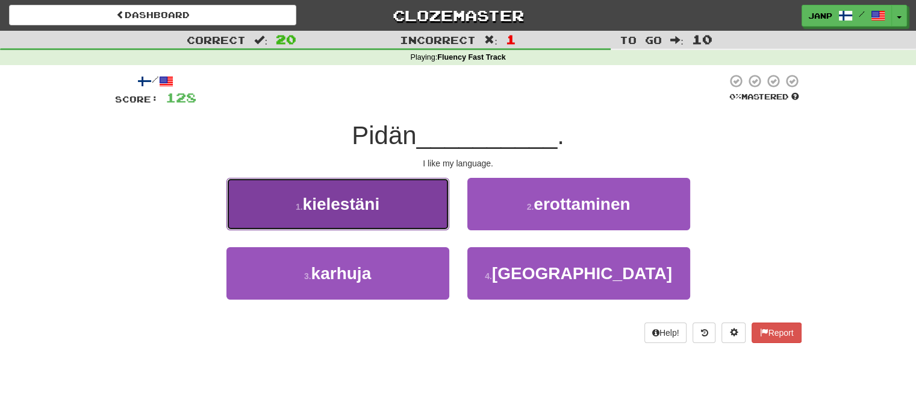
click at [419, 213] on button "1 . kielestäni" at bounding box center [337, 204] width 223 height 52
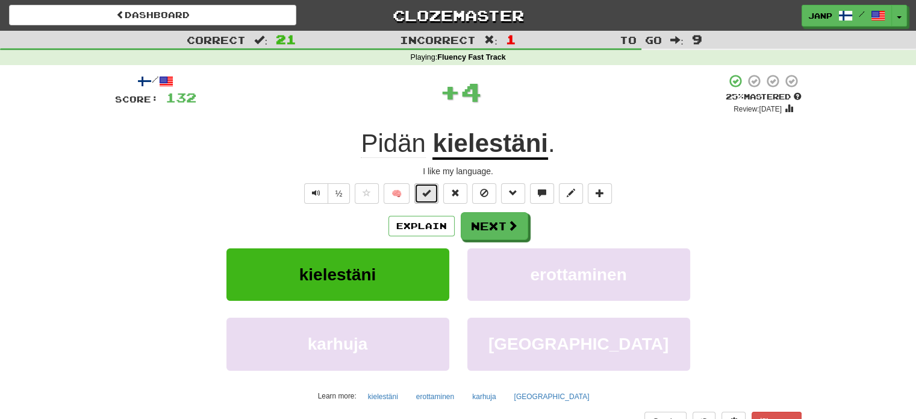
click at [428, 193] on span at bounding box center [426, 193] width 8 height 8
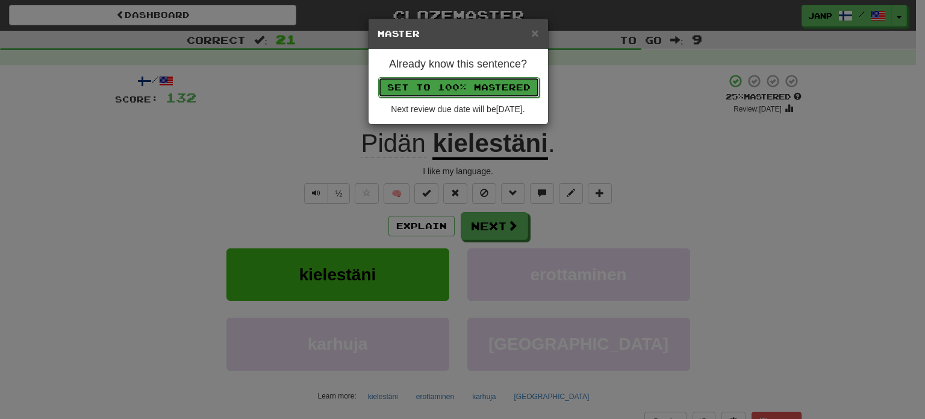
click at [497, 83] on button "Set to 100% Mastered" at bounding box center [458, 87] width 161 height 20
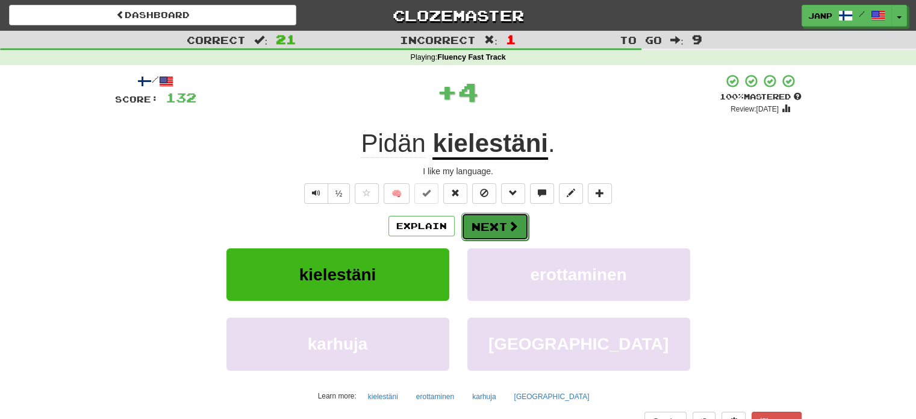
click at [495, 228] on button "Next" at bounding box center [494, 227] width 67 height 28
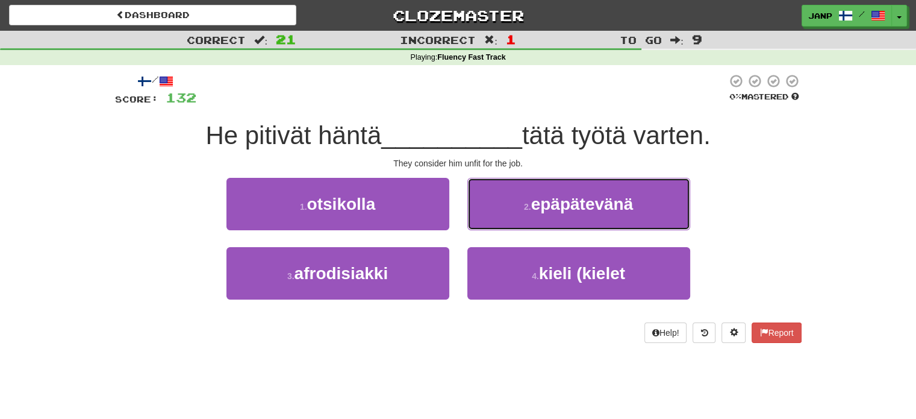
click at [539, 209] on span "epäpätevänä" at bounding box center [582, 204] width 102 height 19
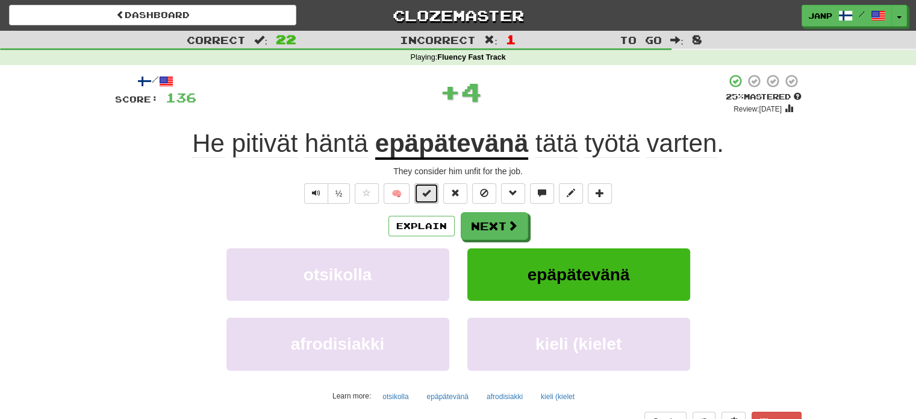
click at [431, 193] on span at bounding box center [426, 193] width 8 height 8
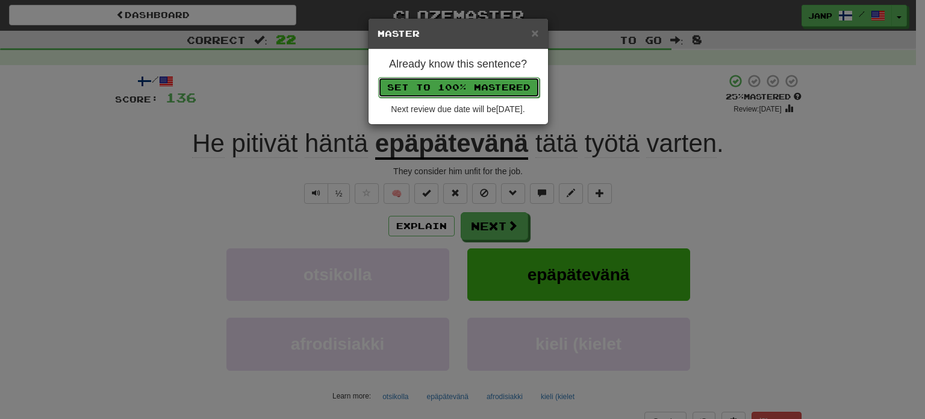
click at [491, 84] on button "Set to 100% Mastered" at bounding box center [458, 87] width 161 height 20
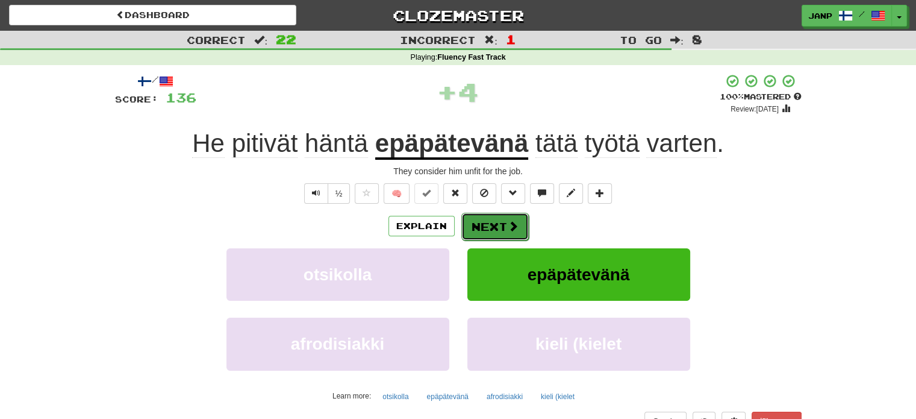
click at [508, 229] on span at bounding box center [513, 225] width 11 height 11
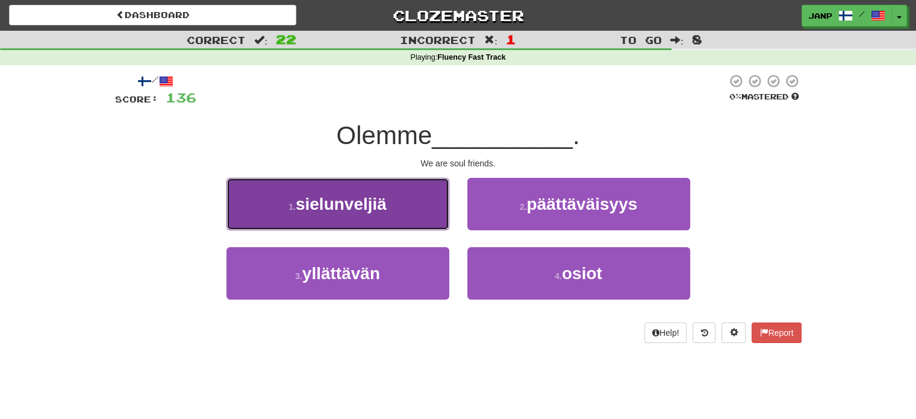
click at [402, 208] on button "1 . sielunveljiä" at bounding box center [337, 204] width 223 height 52
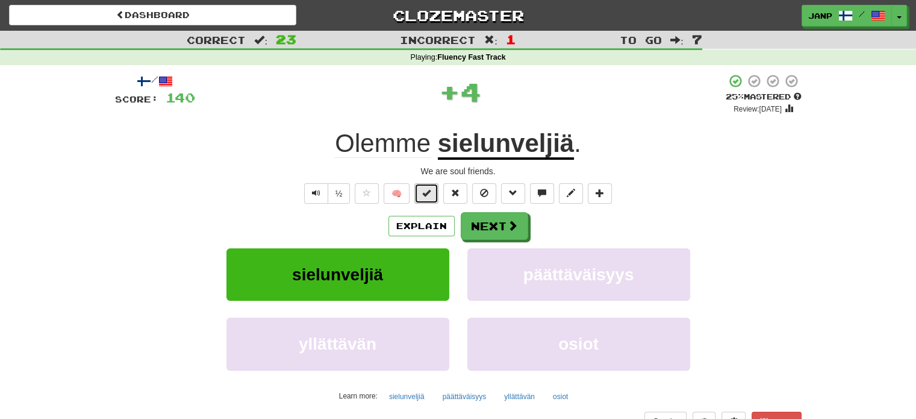
click at [426, 192] on span at bounding box center [426, 193] width 8 height 8
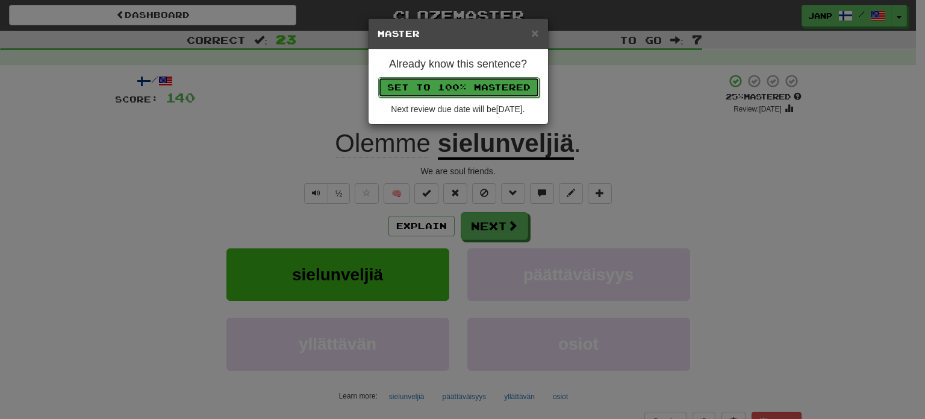
click at [503, 81] on button "Set to 100% Mastered" at bounding box center [458, 87] width 161 height 20
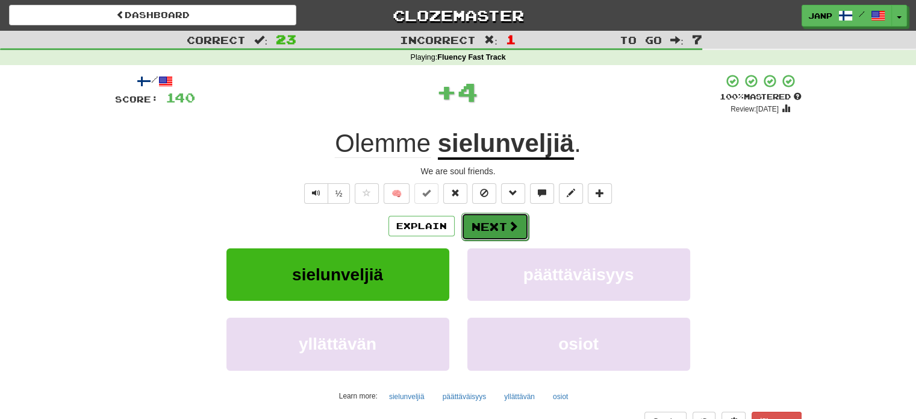
click at [494, 221] on button "Next" at bounding box center [494, 227] width 67 height 28
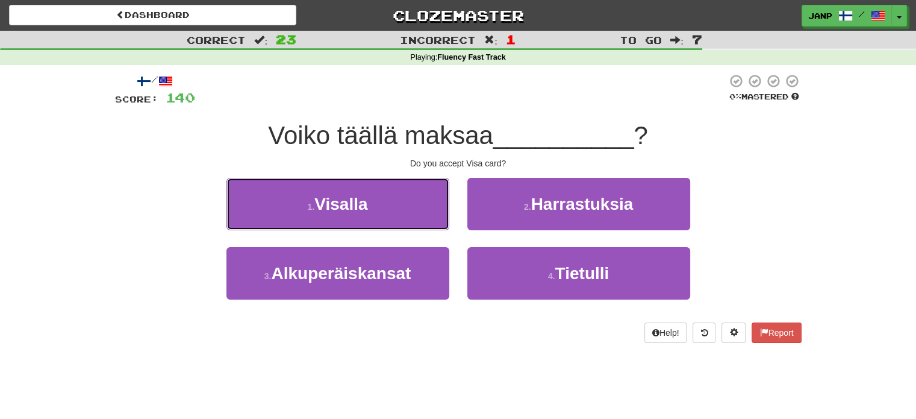
click at [389, 210] on button "1 . Visalla" at bounding box center [337, 204] width 223 height 52
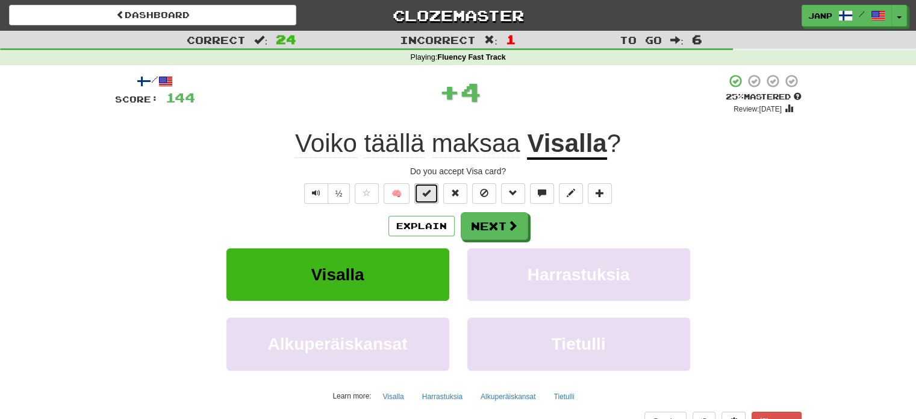
click at [425, 198] on button at bounding box center [426, 193] width 24 height 20
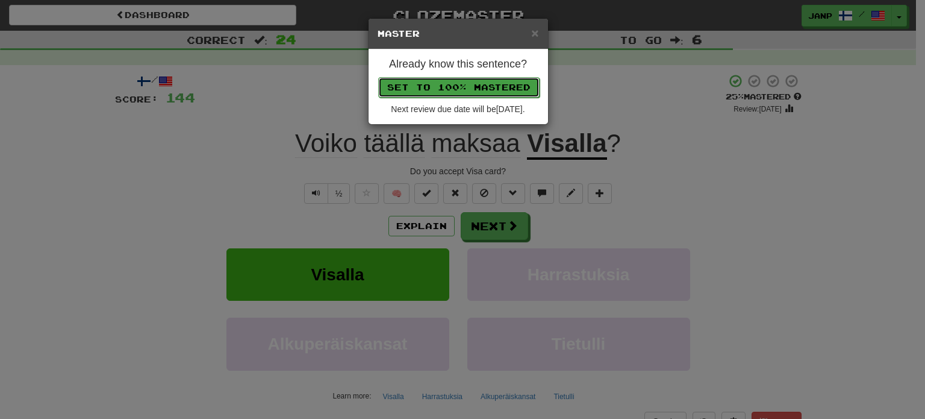
click at [472, 84] on button "Set to 100% Mastered" at bounding box center [458, 87] width 161 height 20
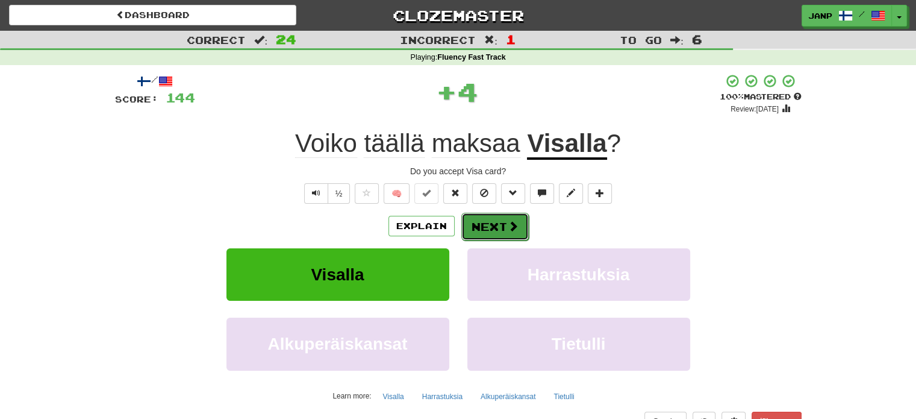
click at [492, 219] on button "Next" at bounding box center [494, 227] width 67 height 28
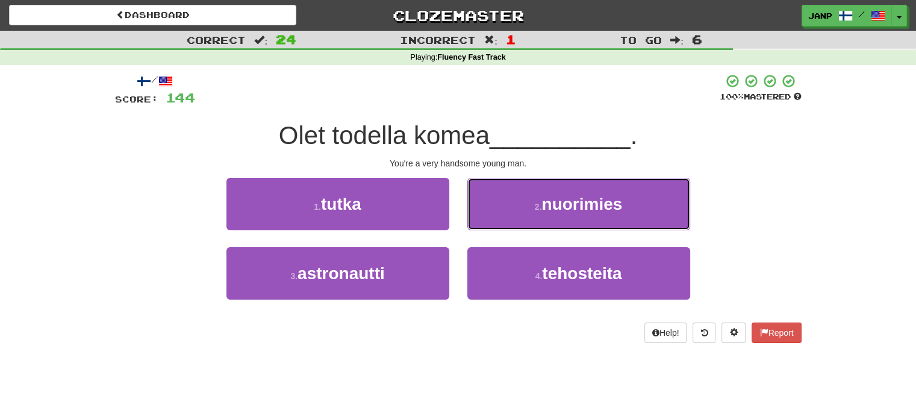
click at [551, 208] on span "nuorimies" at bounding box center [581, 204] width 81 height 19
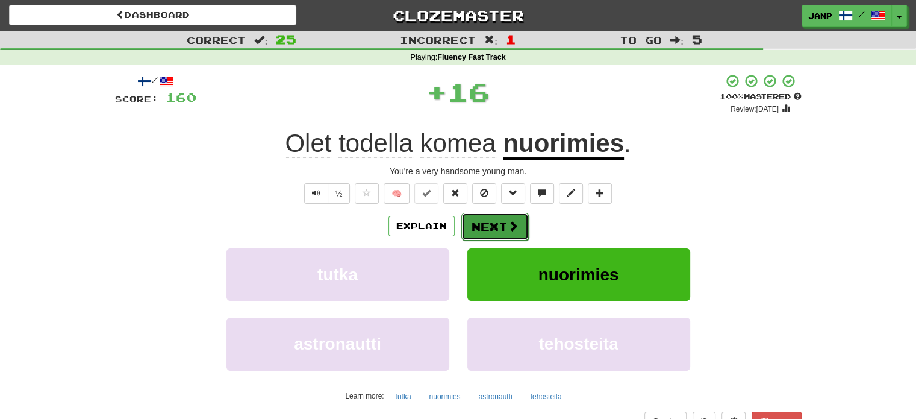
click at [478, 217] on button "Next" at bounding box center [494, 227] width 67 height 28
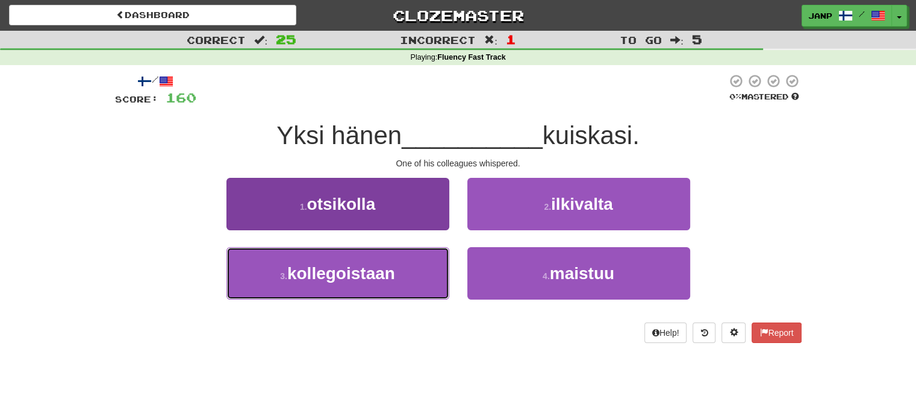
drag, startPoint x: 398, startPoint y: 284, endPoint x: 412, endPoint y: 276, distance: 15.6
click at [399, 281] on button "3 . kollegoistaan" at bounding box center [337, 273] width 223 height 52
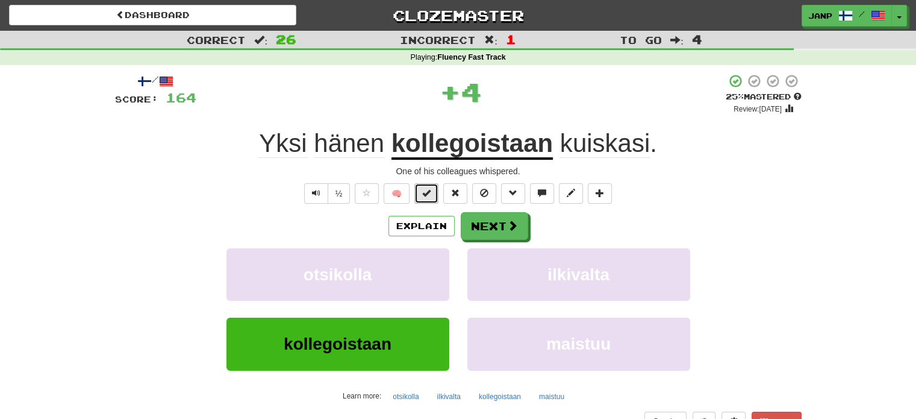
click at [428, 198] on button at bounding box center [426, 193] width 24 height 20
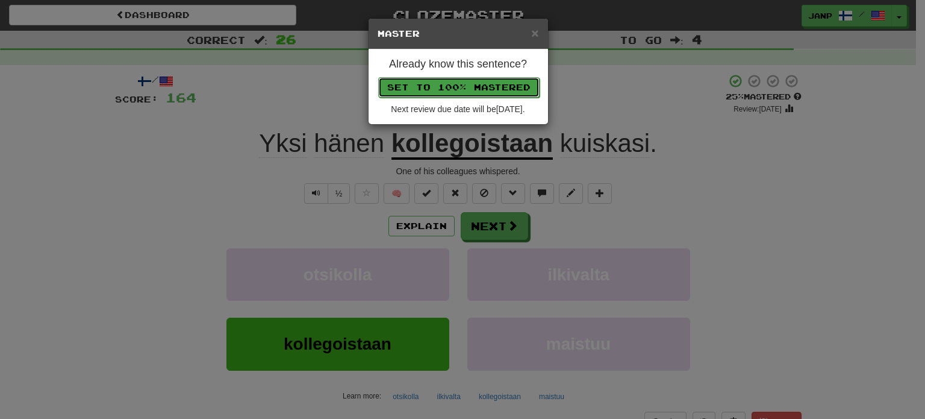
click at [475, 84] on button "Set to 100% Mastered" at bounding box center [458, 87] width 161 height 20
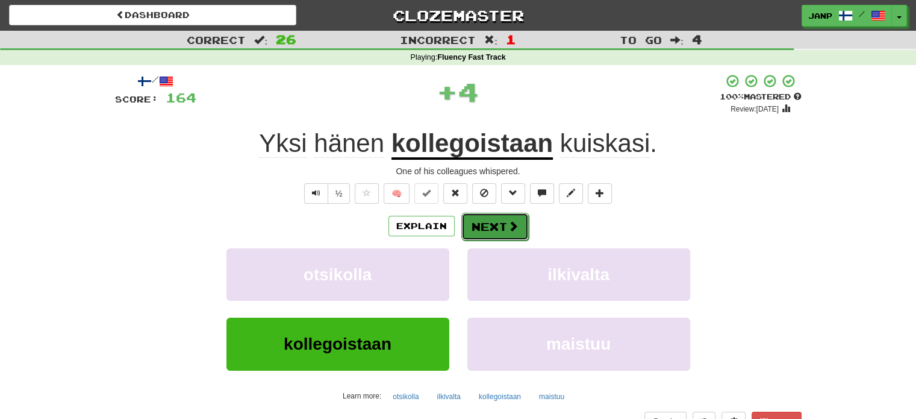
click at [495, 220] on button "Next" at bounding box center [494, 227] width 67 height 28
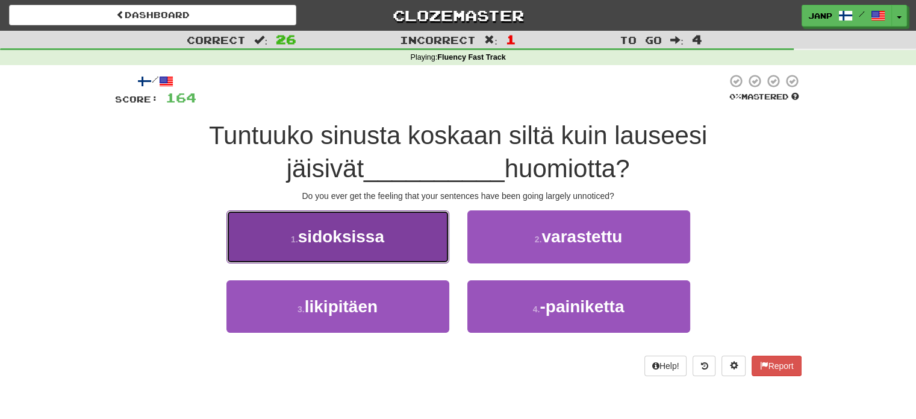
click at [438, 245] on button "1 . sidoksissa" at bounding box center [337, 236] width 223 height 52
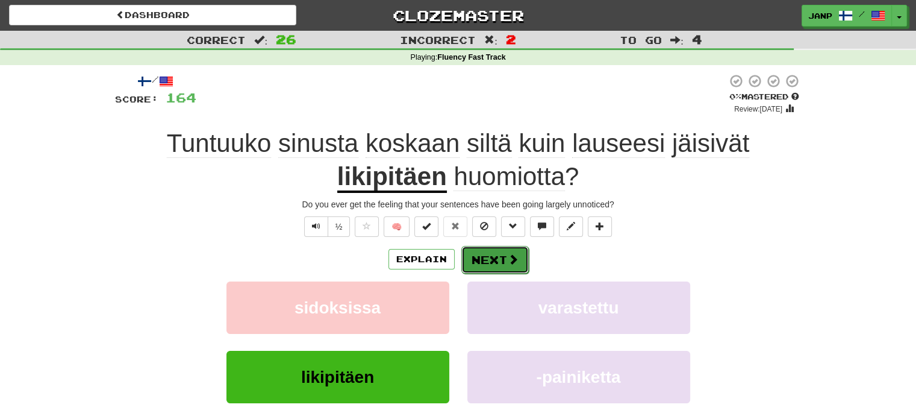
click at [502, 254] on button "Next" at bounding box center [494, 260] width 67 height 28
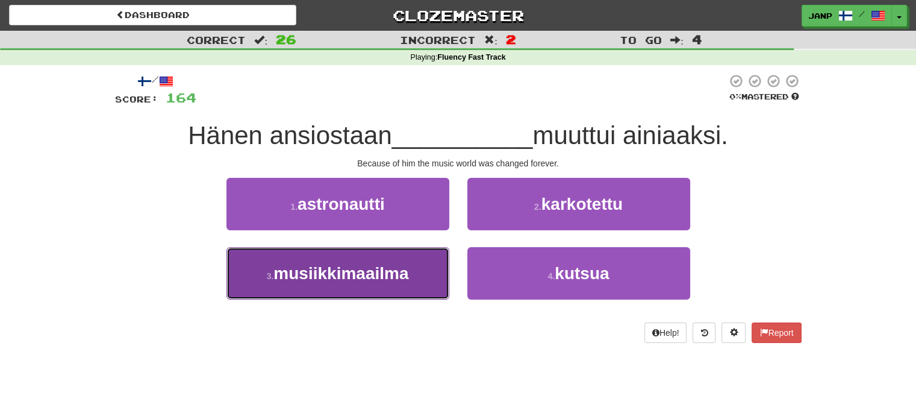
click at [428, 279] on button "3 . musiikkimaailma" at bounding box center [337, 273] width 223 height 52
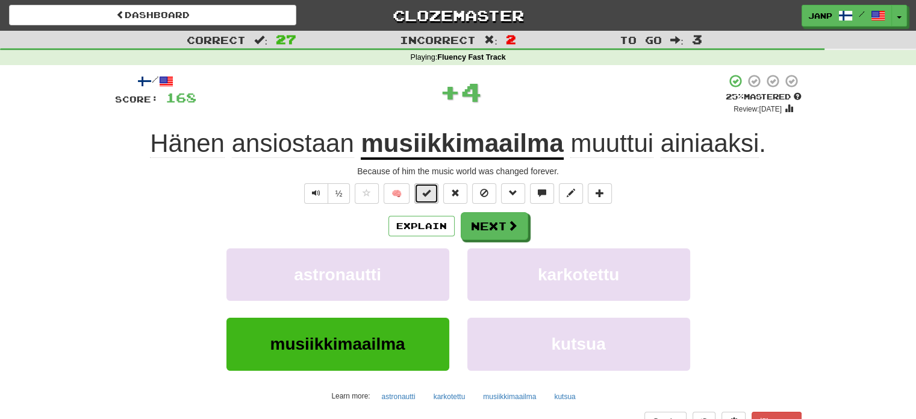
click at [431, 194] on span at bounding box center [426, 193] width 8 height 8
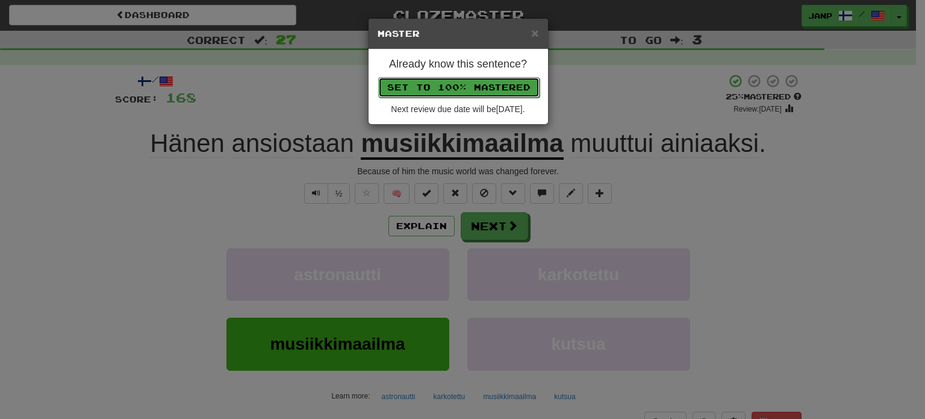
click at [487, 87] on button "Set to 100% Mastered" at bounding box center [458, 87] width 161 height 20
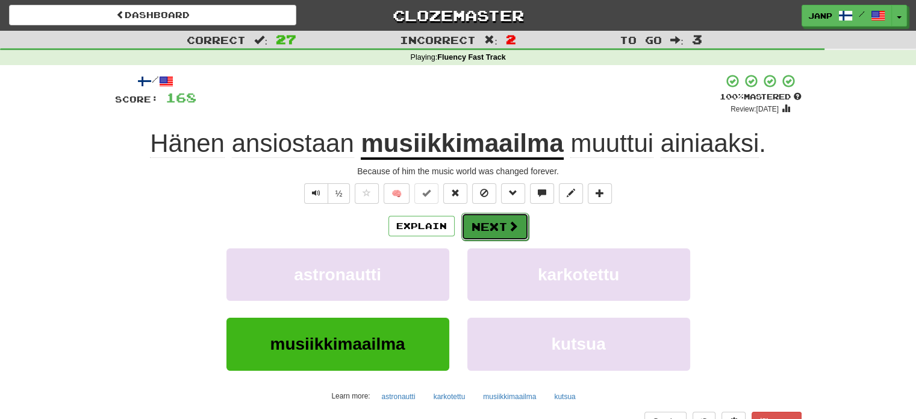
click at [508, 223] on span at bounding box center [513, 225] width 11 height 11
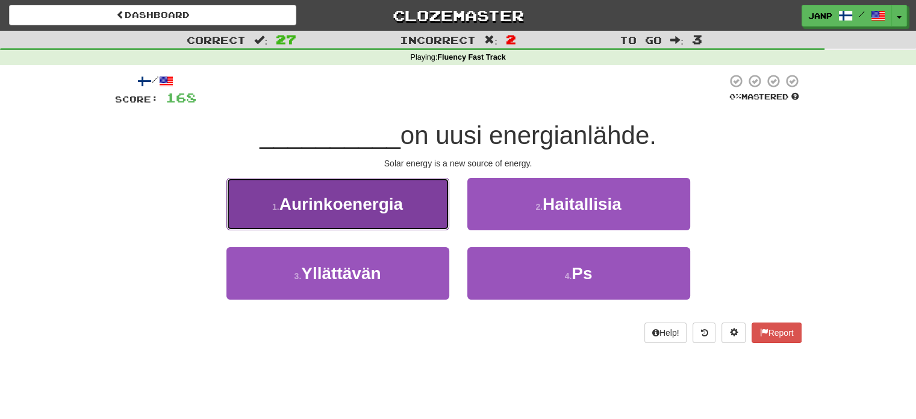
click at [388, 205] on span "Aurinkoenergia" at bounding box center [340, 204] width 123 height 19
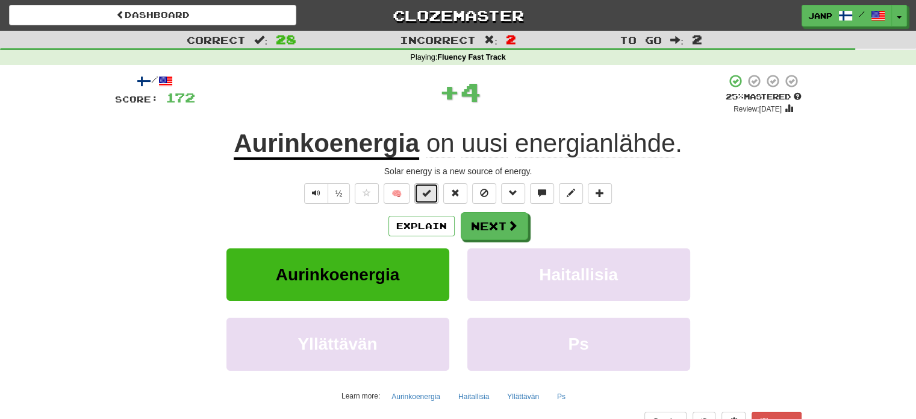
click at [429, 199] on button at bounding box center [426, 193] width 24 height 20
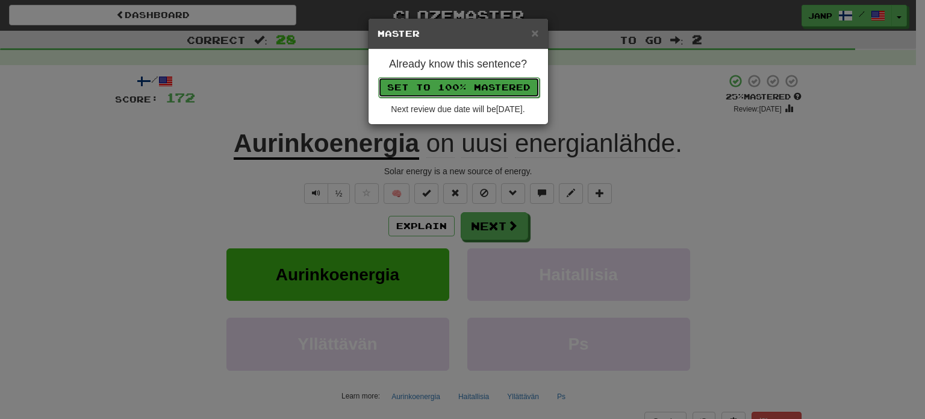
click at [462, 90] on button "Set to 100% Mastered" at bounding box center [458, 87] width 161 height 20
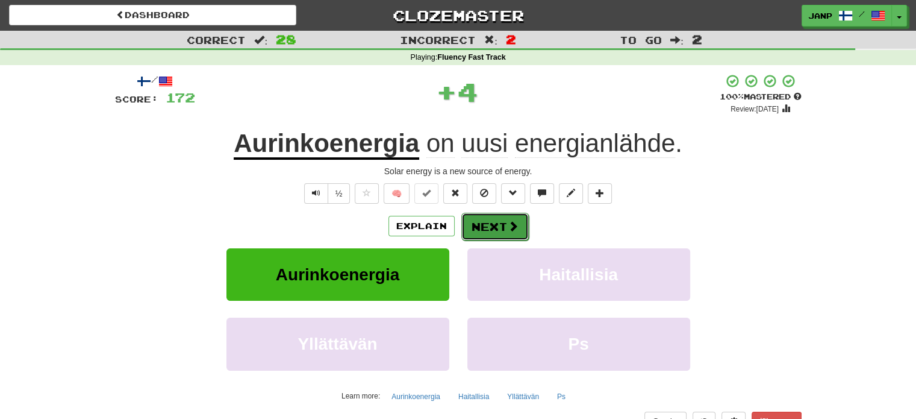
click at [501, 220] on button "Next" at bounding box center [494, 227] width 67 height 28
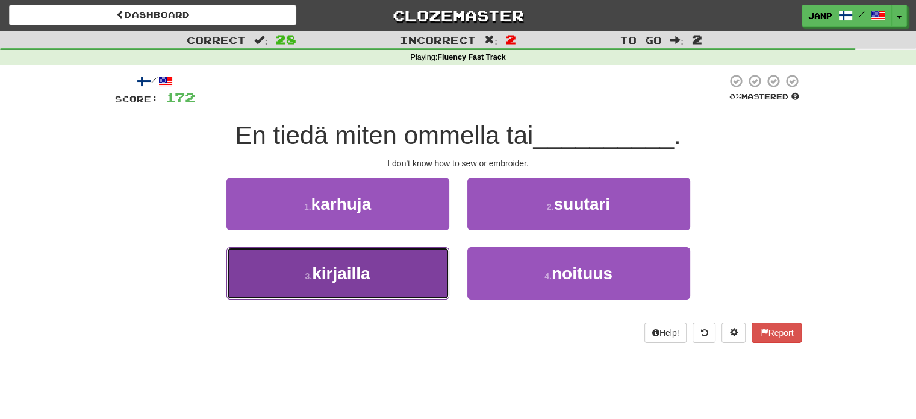
click at [434, 282] on button "3 . kirjailla" at bounding box center [337, 273] width 223 height 52
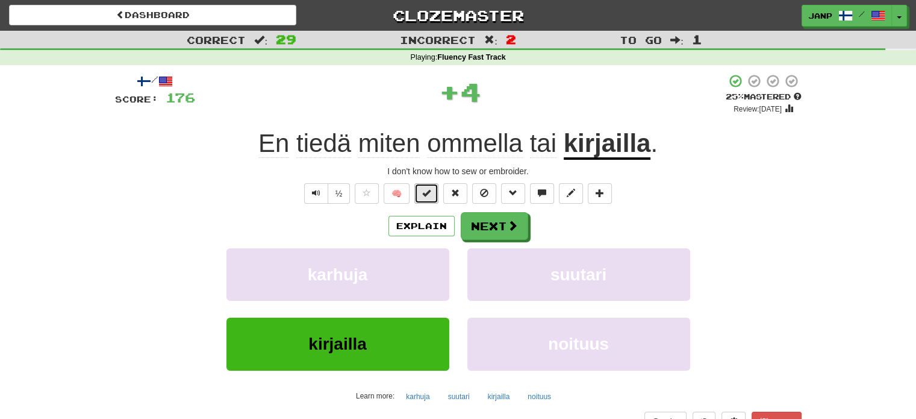
click at [426, 195] on span at bounding box center [426, 193] width 8 height 8
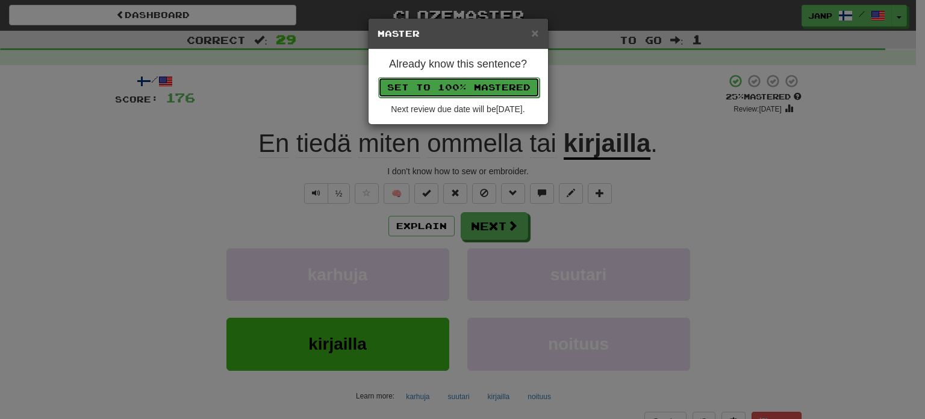
click at [477, 84] on button "Set to 100% Mastered" at bounding box center [458, 87] width 161 height 20
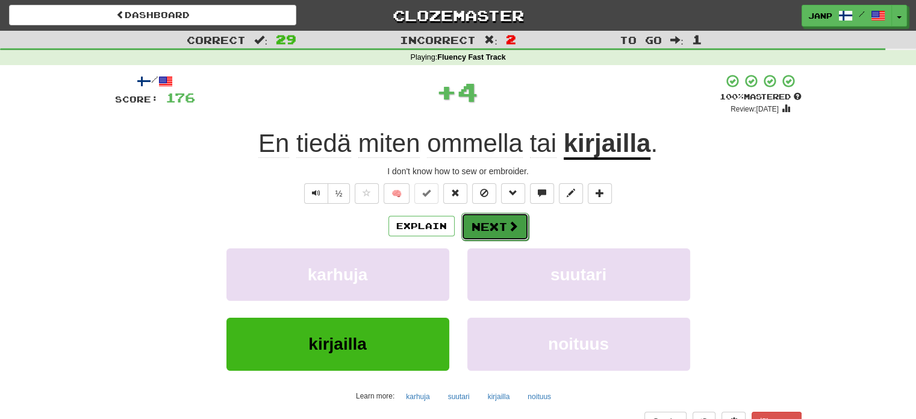
click at [508, 223] on span at bounding box center [513, 225] width 11 height 11
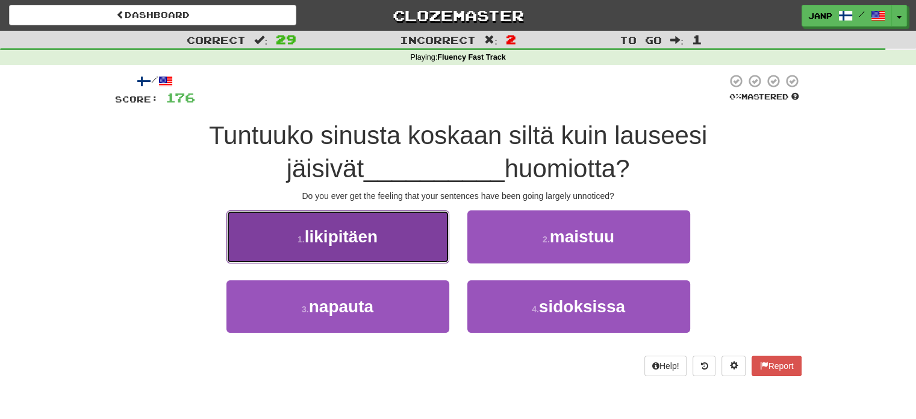
click at [419, 241] on button "1 . likipitäen" at bounding box center [337, 236] width 223 height 52
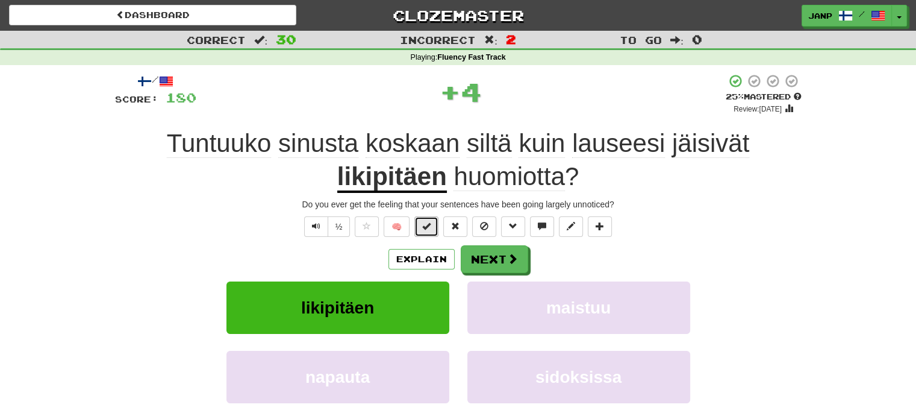
click at [429, 223] on span at bounding box center [426, 226] width 8 height 8
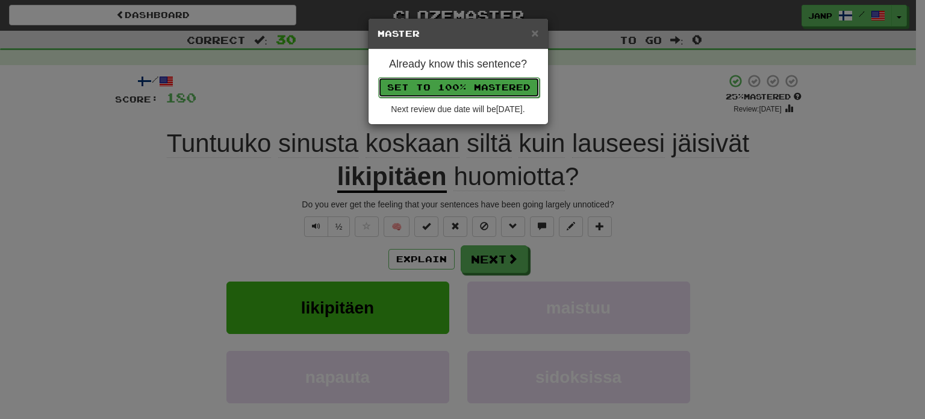
click at [472, 86] on button "Set to 100% Mastered" at bounding box center [458, 87] width 161 height 20
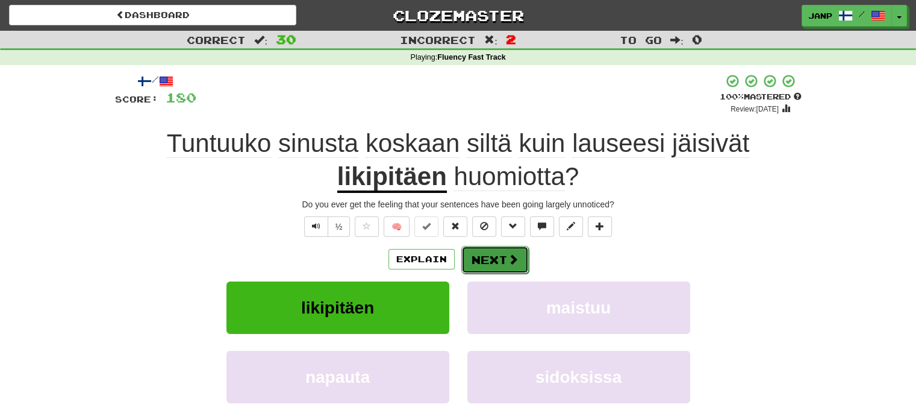
click at [506, 264] on button "Next" at bounding box center [494, 260] width 67 height 28
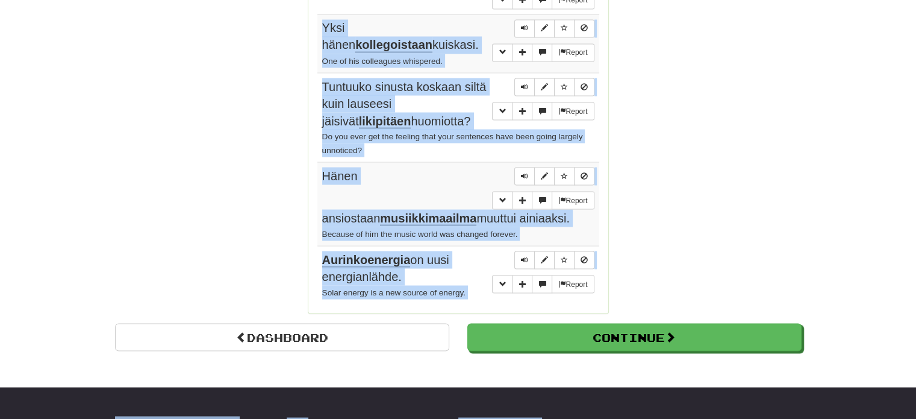
scroll to position [2252, 0]
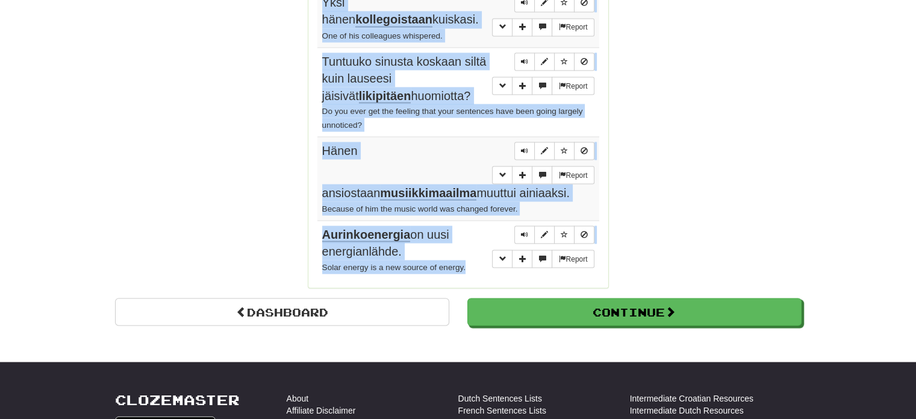
drag, startPoint x: 323, startPoint y: 110, endPoint x: 477, endPoint y: 198, distance: 177.0
copy tbody "Olen katkera . I'm resentful. Report Pidä lapset poissa lammelta . Keep childre…"
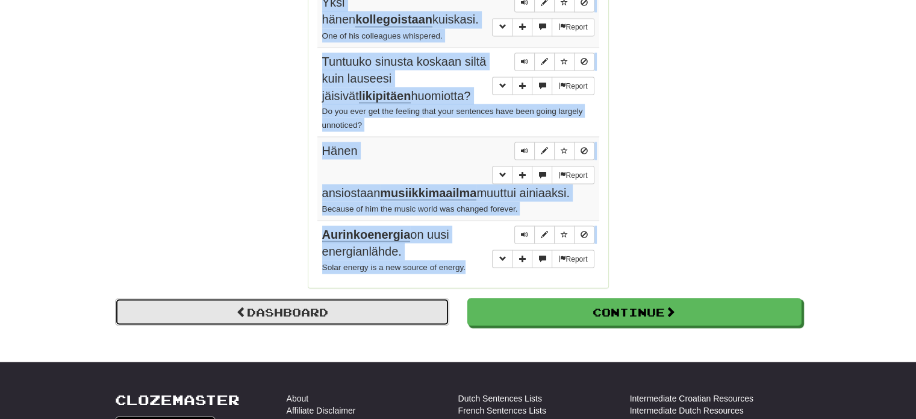
click at [252, 298] on link "Dashboard" at bounding box center [282, 312] width 334 height 28
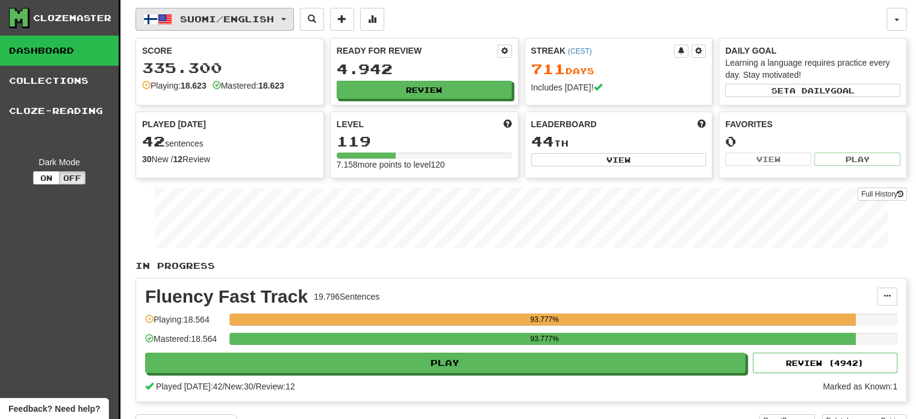
click at [184, 8] on button "Suomi / English" at bounding box center [215, 19] width 158 height 23
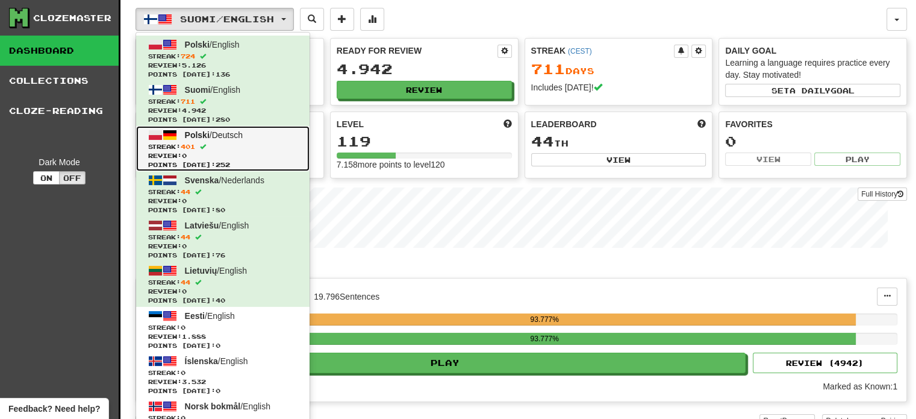
click at [229, 144] on span "Streak: 401" at bounding box center [222, 146] width 149 height 9
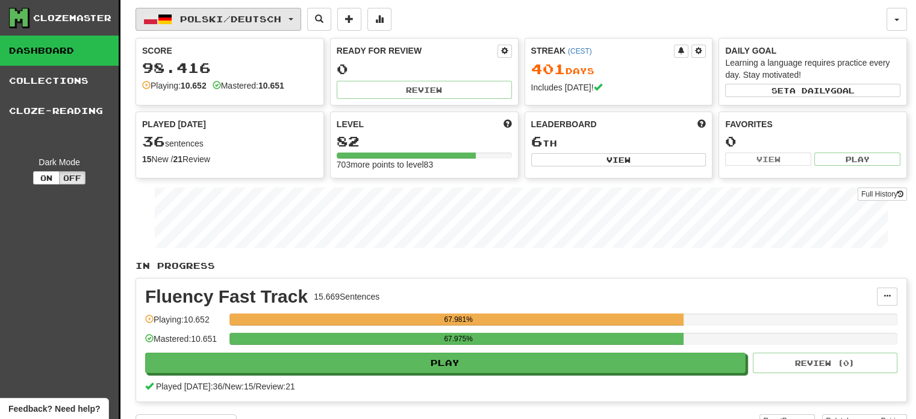
click at [227, 19] on span "Polski / Deutsch" at bounding box center [230, 19] width 101 height 10
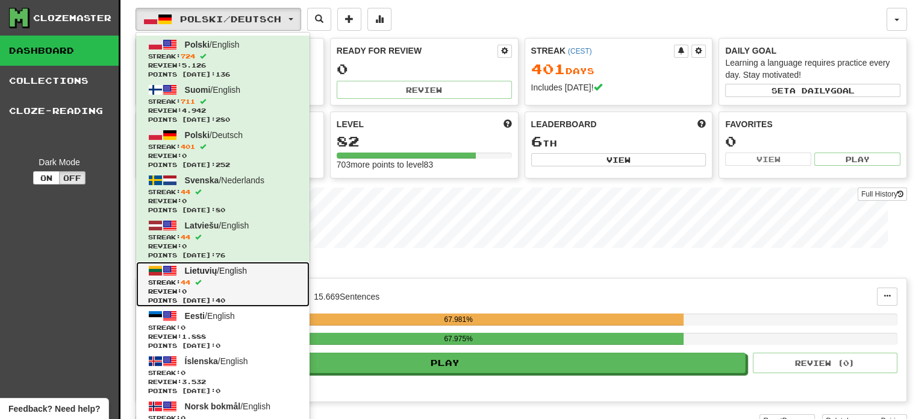
click at [234, 269] on span "Lietuvių / English" at bounding box center [216, 271] width 62 height 10
